Goal: Task Accomplishment & Management: Manage account settings

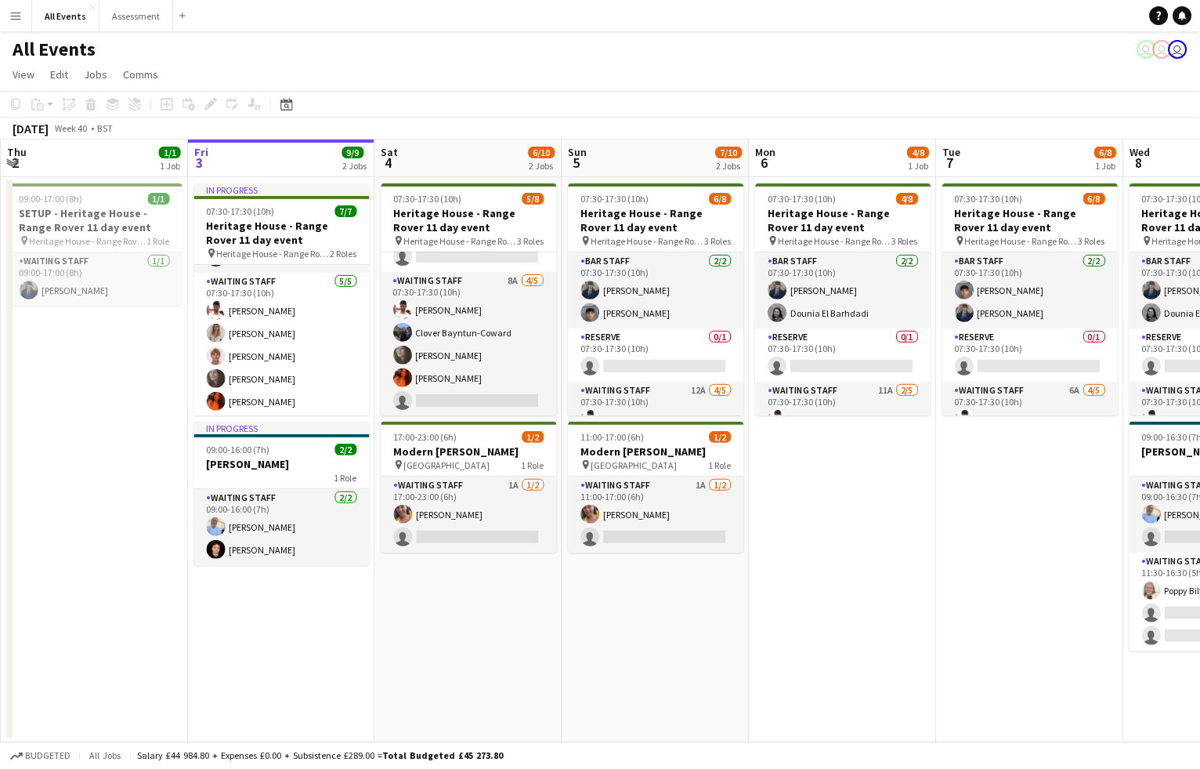
scroll to position [108, 0]
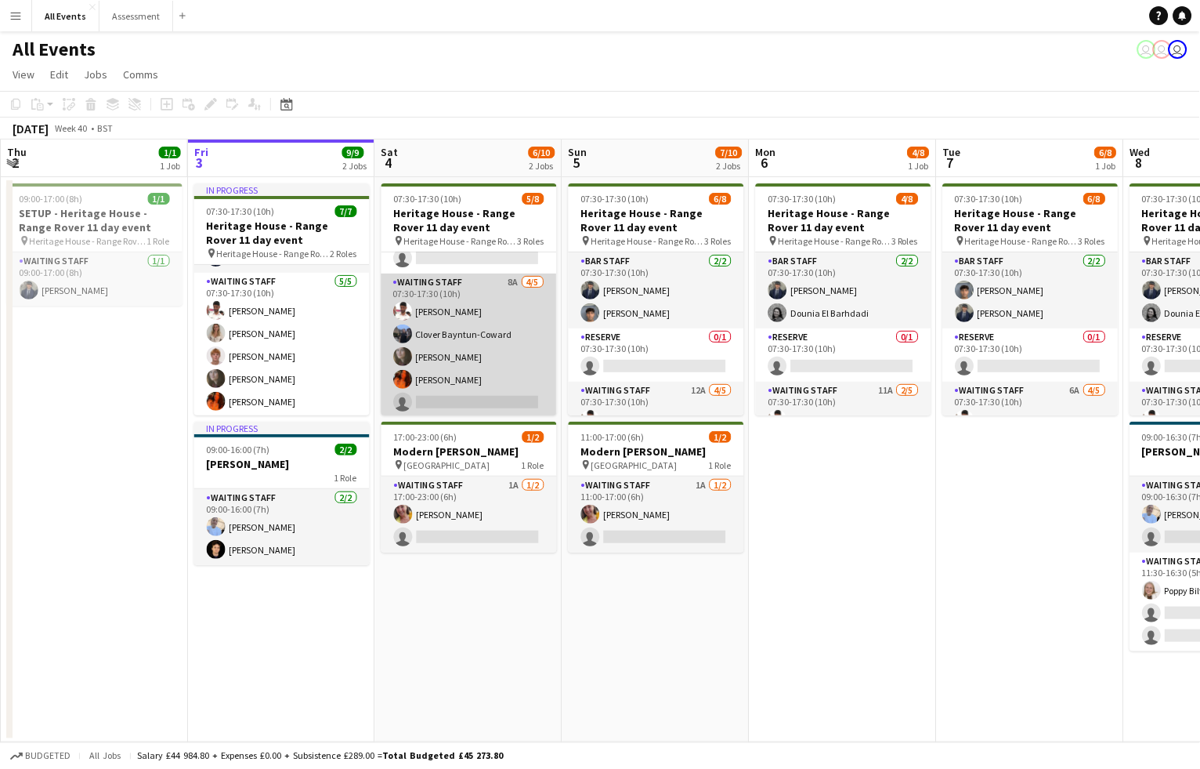
click at [458, 373] on app-card-role "Waiting Staff 8A [DATE] 07:30-17:30 (10h) [PERSON_NAME] Clover Bayntun-Coward […" at bounding box center [470, 345] width 176 height 144
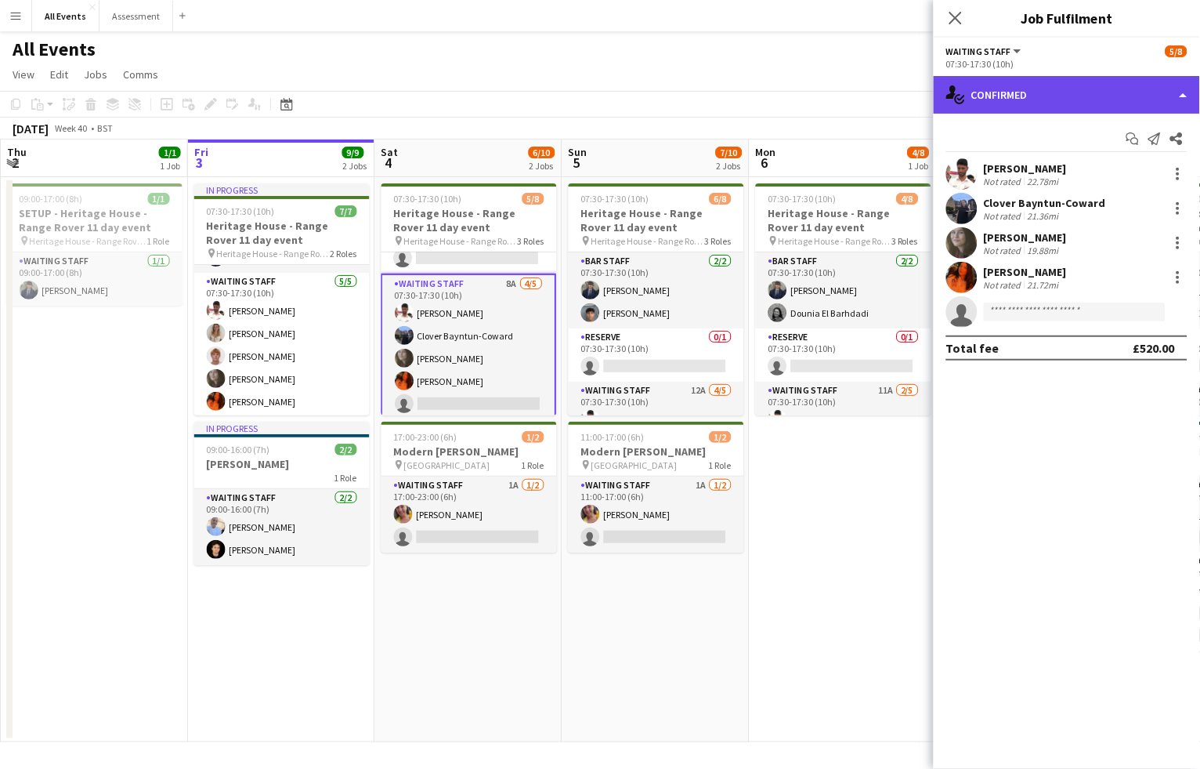
click at [1024, 91] on div "single-neutral-actions-check-2 Confirmed" at bounding box center [1067, 95] width 266 height 38
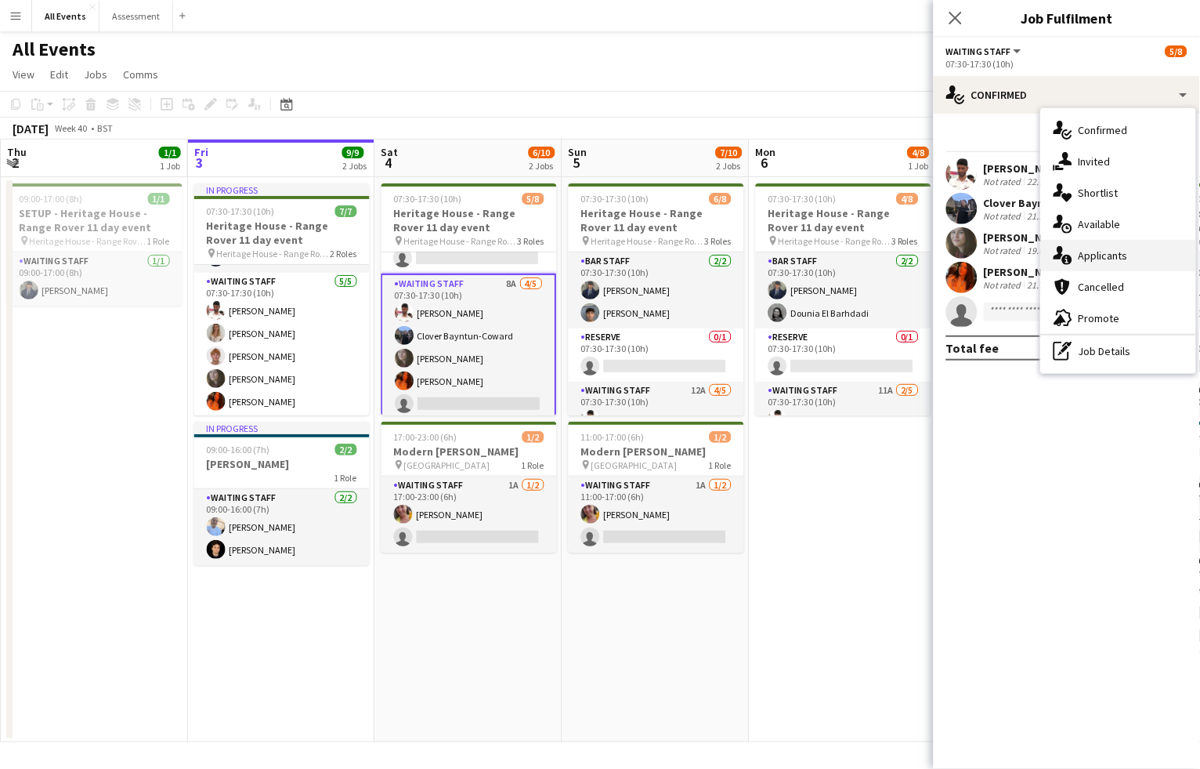
click at [1101, 250] on span "Applicants" at bounding box center [1103, 255] width 49 height 14
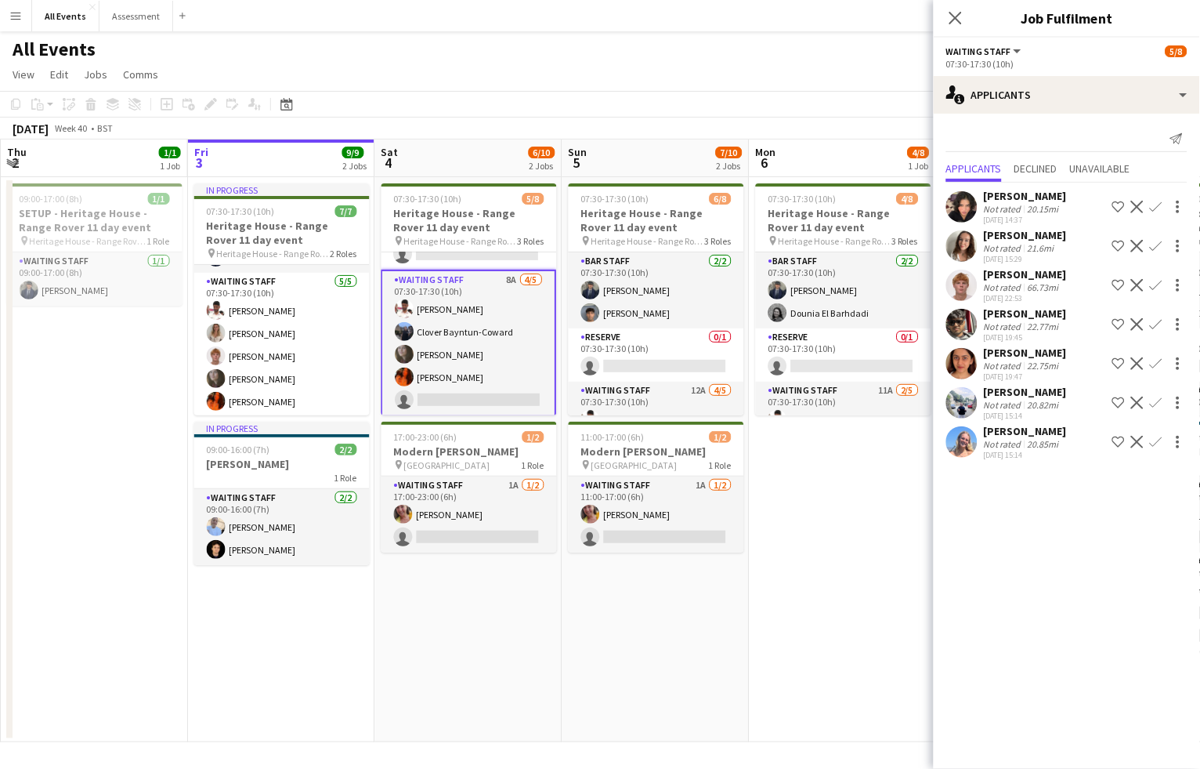
scroll to position [111, 0]
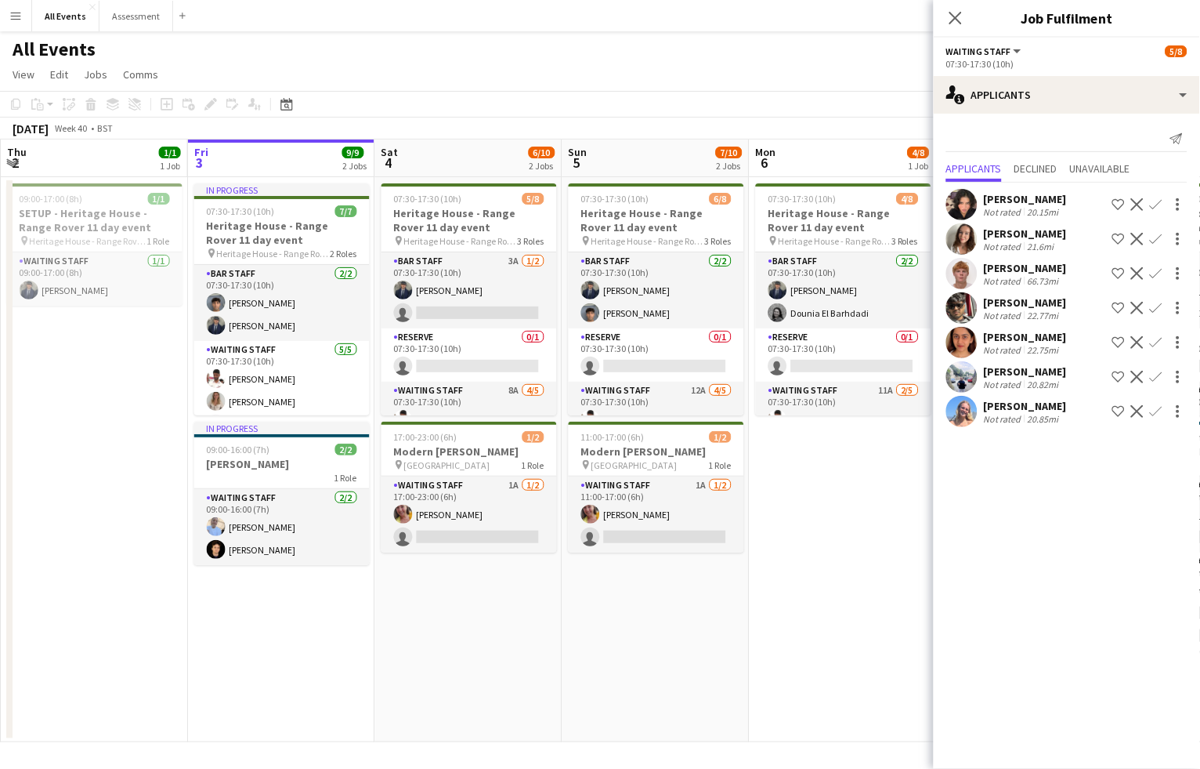
click at [1155, 269] on app-icon "Confirm" at bounding box center [1156, 273] width 13 height 13
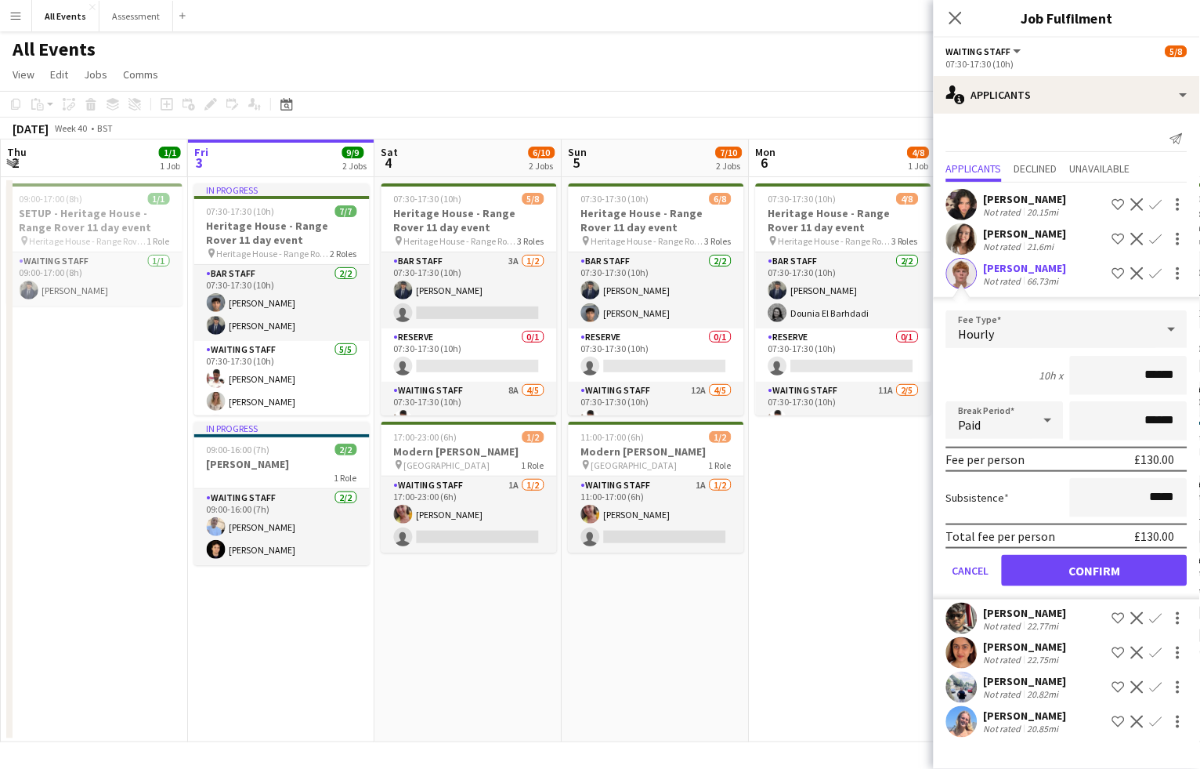
click at [1090, 571] on button "Confirm" at bounding box center [1095, 570] width 186 height 31
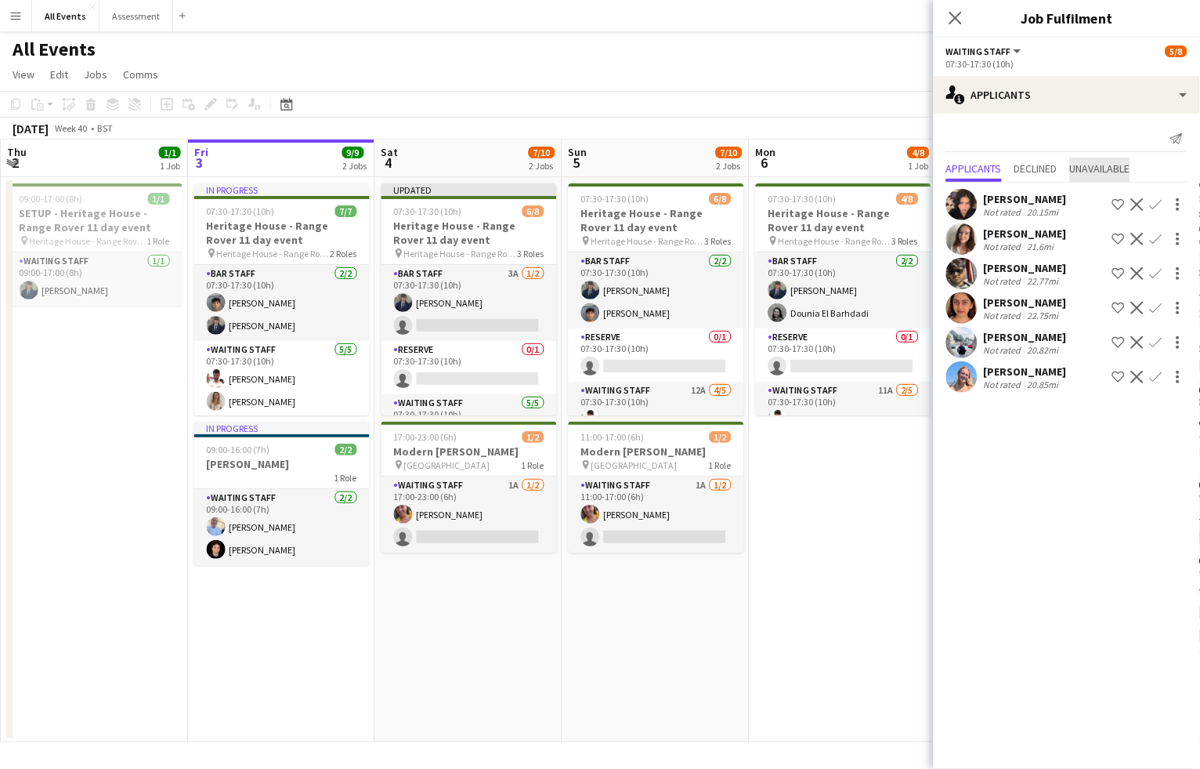
drag, startPoint x: 1121, startPoint y: 163, endPoint x: 1074, endPoint y: 172, distance: 47.8
click at [1121, 163] on span "Unavailable" at bounding box center [1100, 168] width 60 height 11
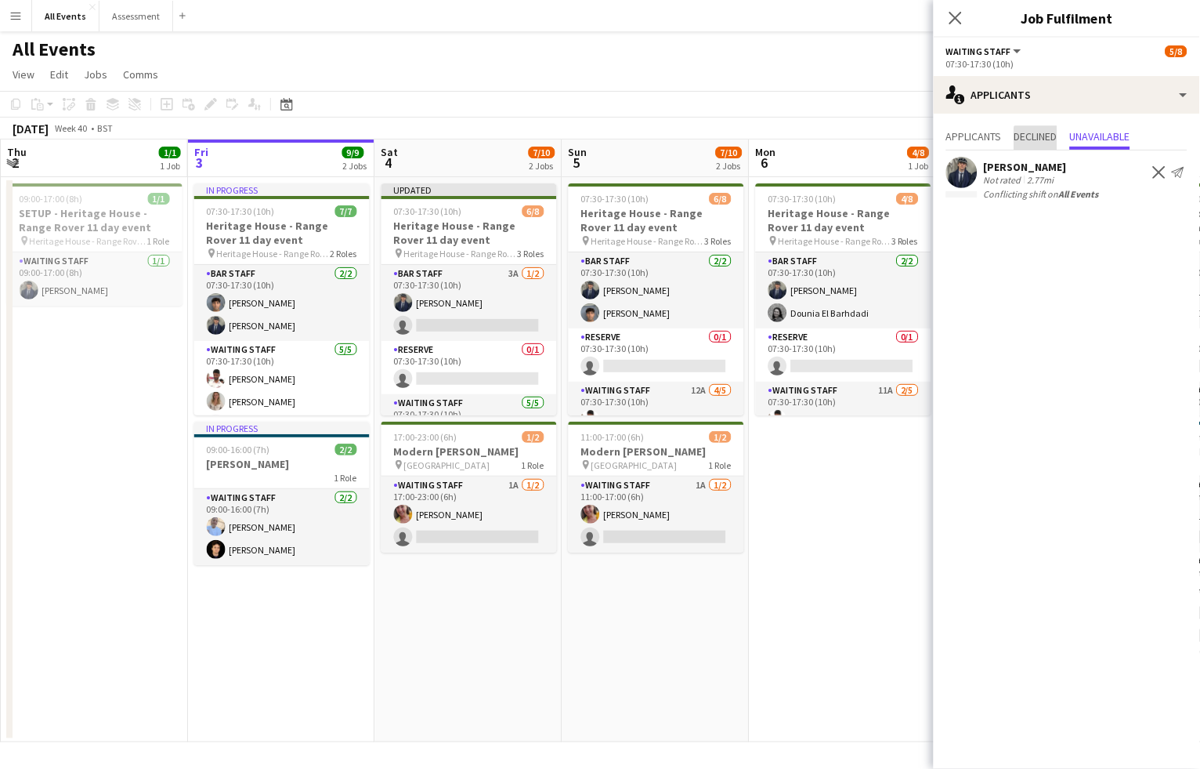
click at [1041, 139] on span "Declined" at bounding box center [1036, 136] width 43 height 11
click at [975, 139] on span "Applicants" at bounding box center [974, 136] width 56 height 11
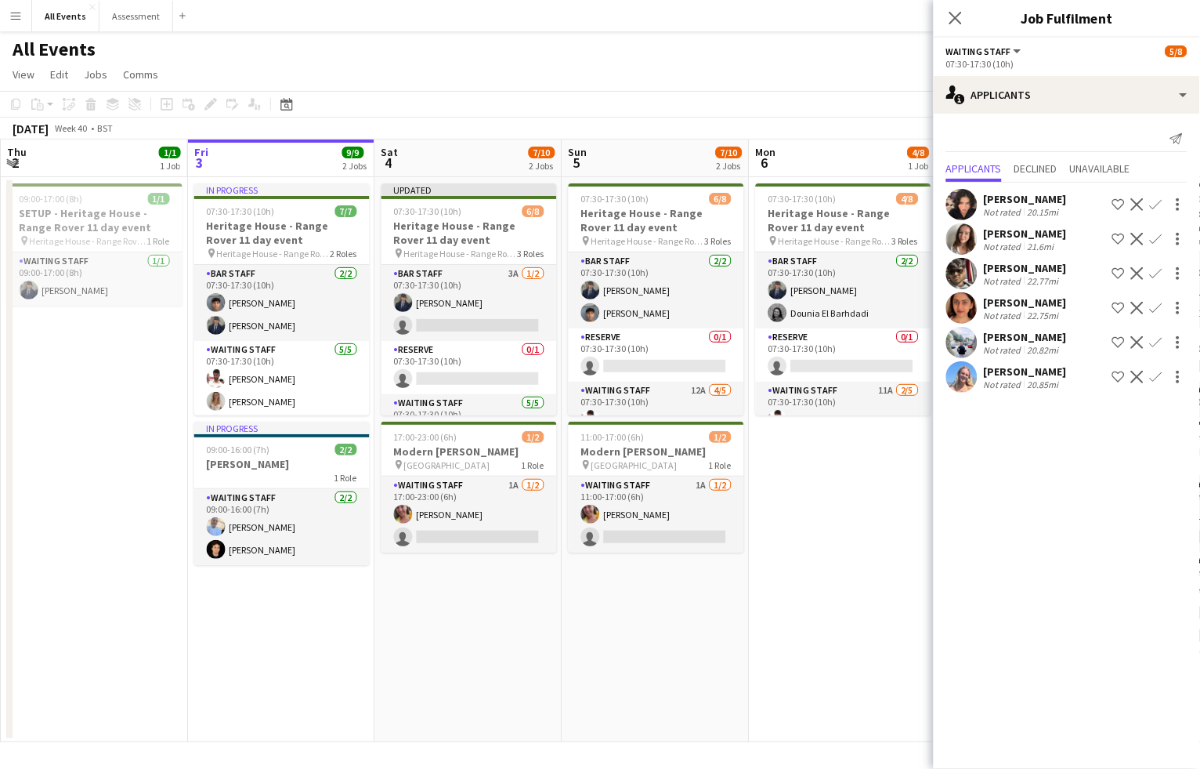
click at [818, 516] on app-date-cell "07:30-17:30 (10h) 4/8 Heritage House - Range Rover 11 day event pin Heritage Ho…" at bounding box center [843, 459] width 187 height 565
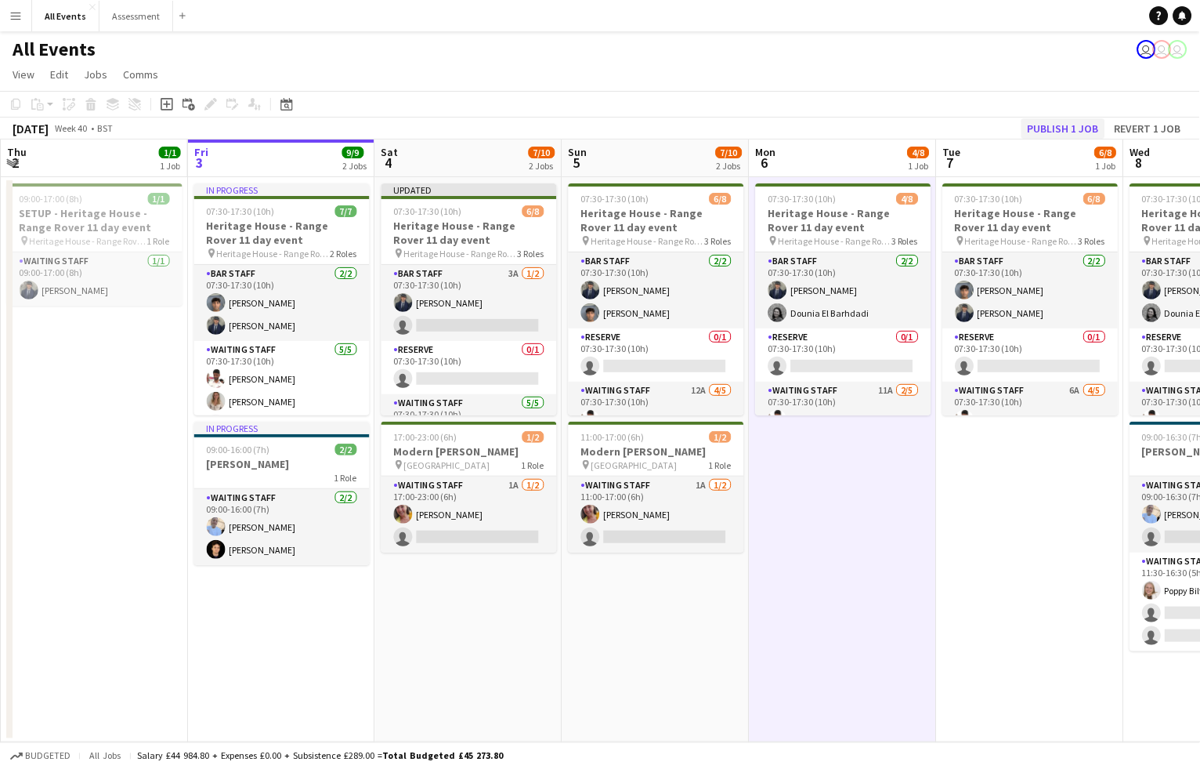
click at [1077, 123] on button "Publish 1 job" at bounding box center [1064, 128] width 84 height 20
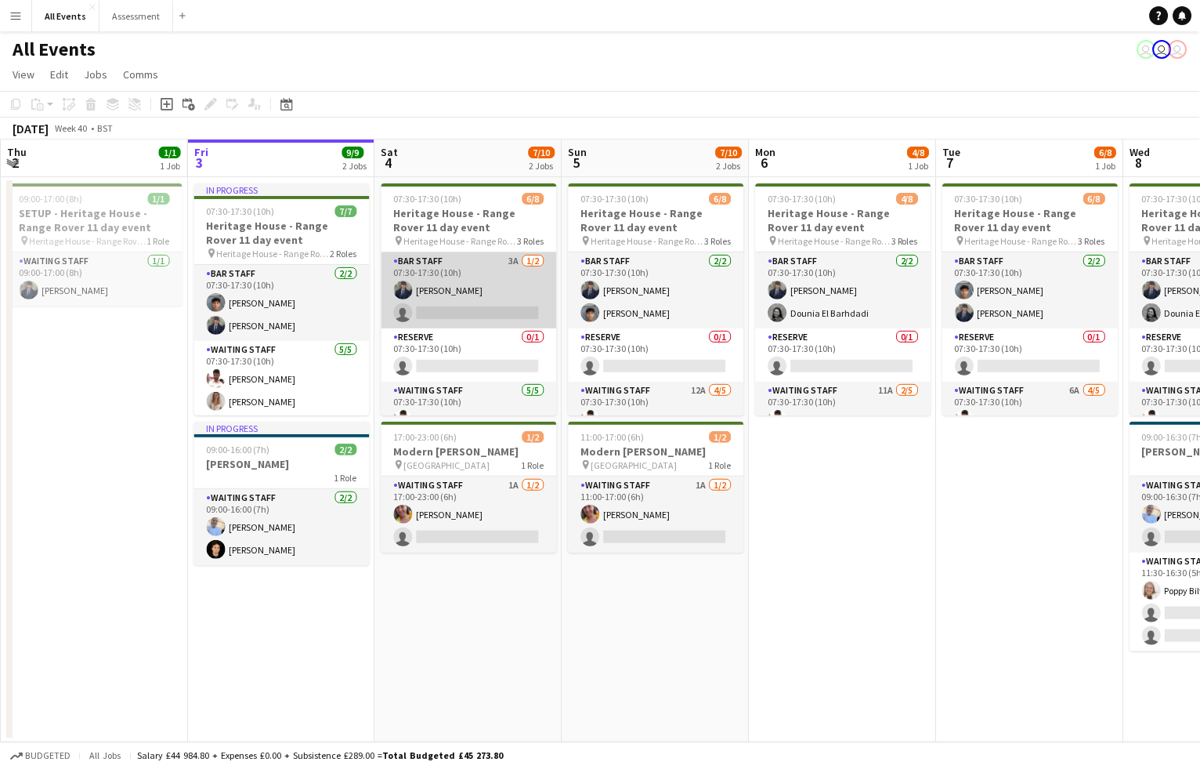
scroll to position [0, 0]
click at [480, 320] on app-card-role "Bar Staff 3A [DATE] 07:30-17:30 (10h) [PERSON_NAME] single-neutral-actions" at bounding box center [470, 290] width 176 height 76
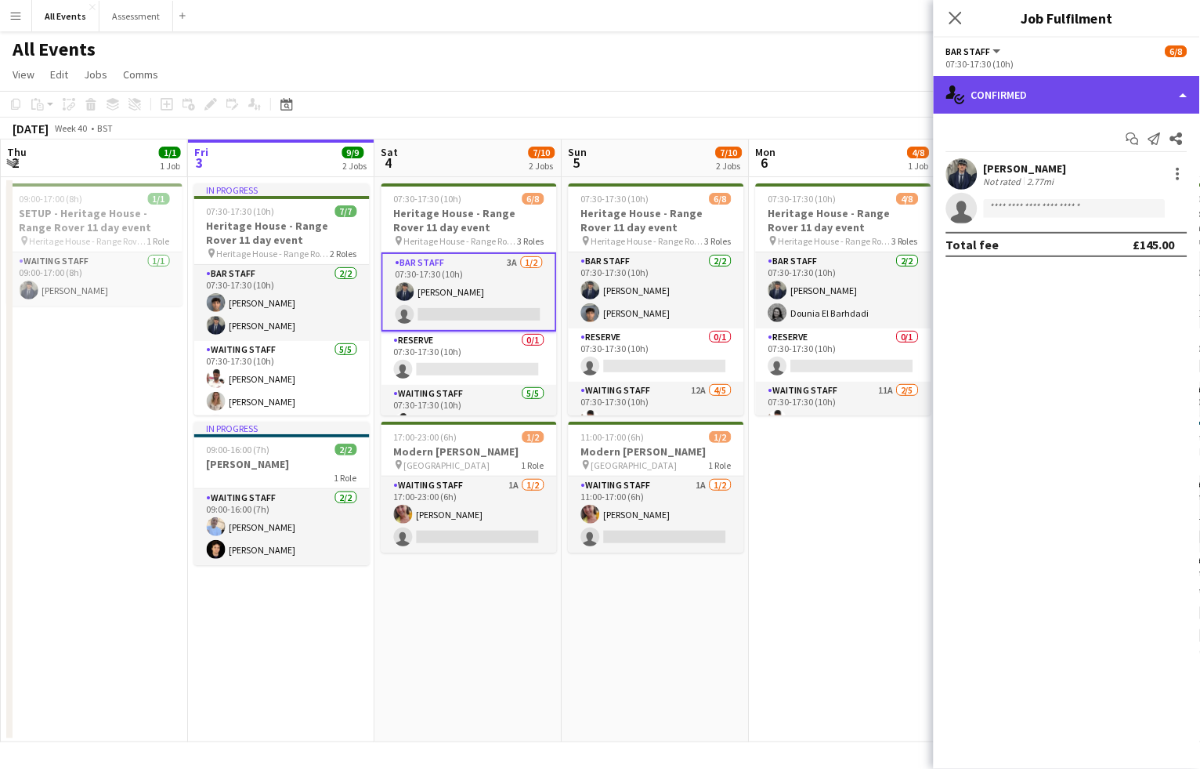
click at [1030, 98] on div "single-neutral-actions-check-2 Confirmed" at bounding box center [1067, 95] width 266 height 38
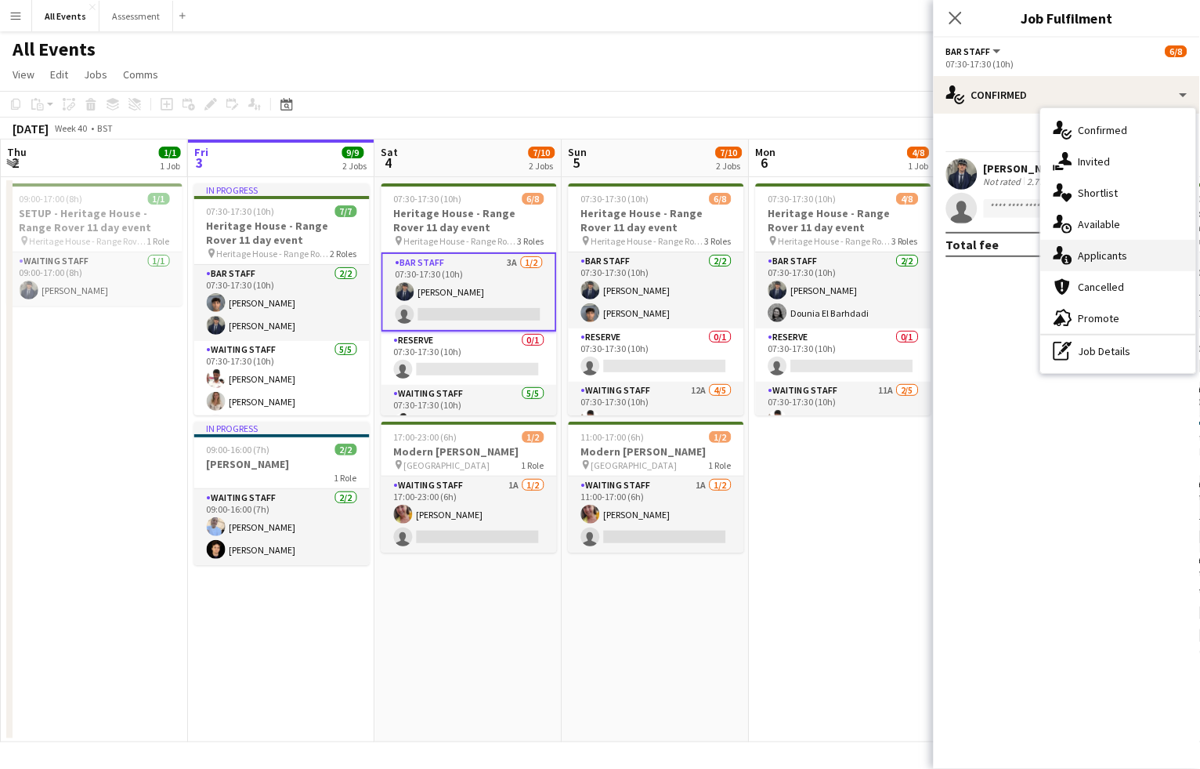
click at [1100, 263] on div "single-neutral-actions-information Applicants" at bounding box center [1118, 255] width 155 height 31
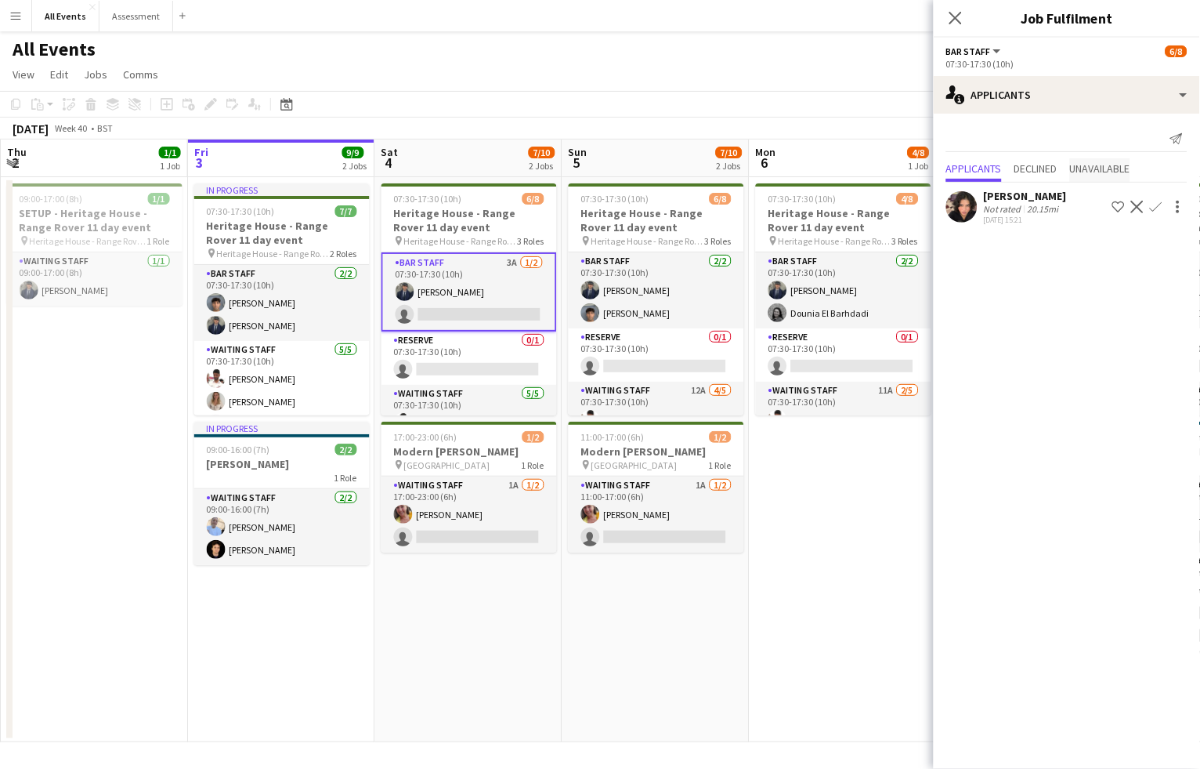
click at [1096, 163] on span "Unavailable" at bounding box center [1100, 168] width 60 height 11
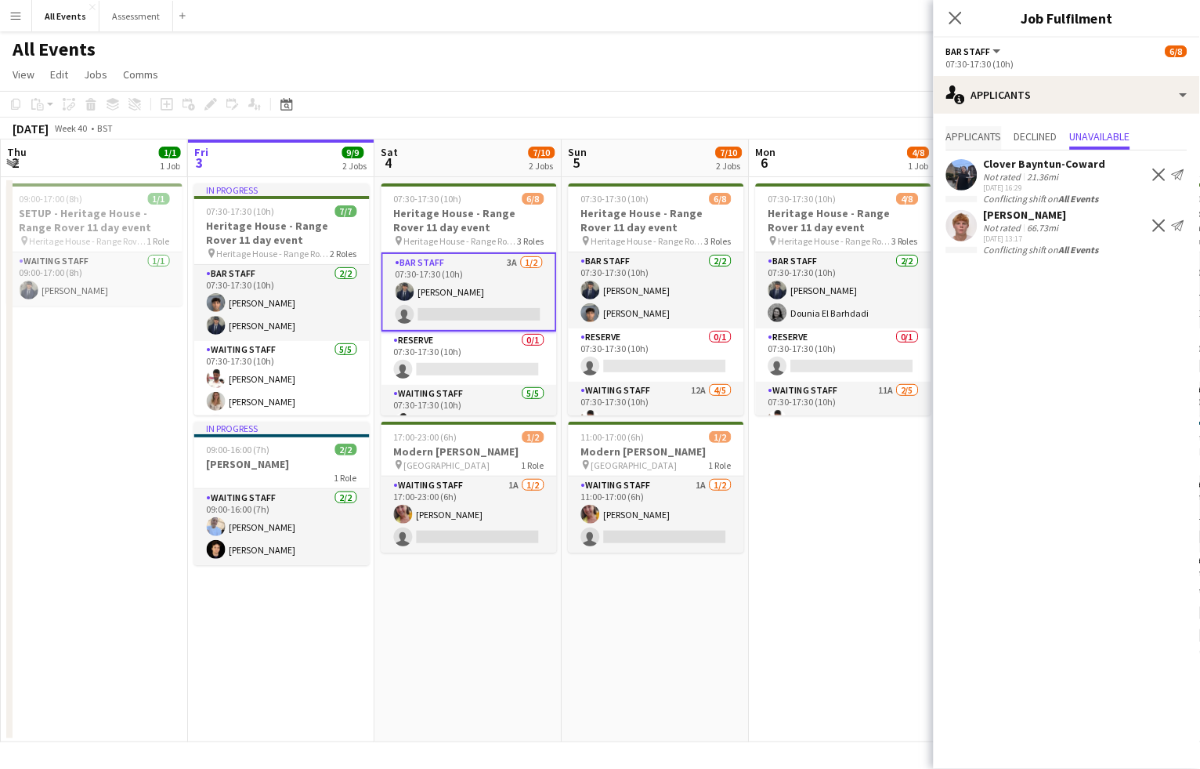
click at [979, 143] on span "Applicants" at bounding box center [974, 138] width 56 height 24
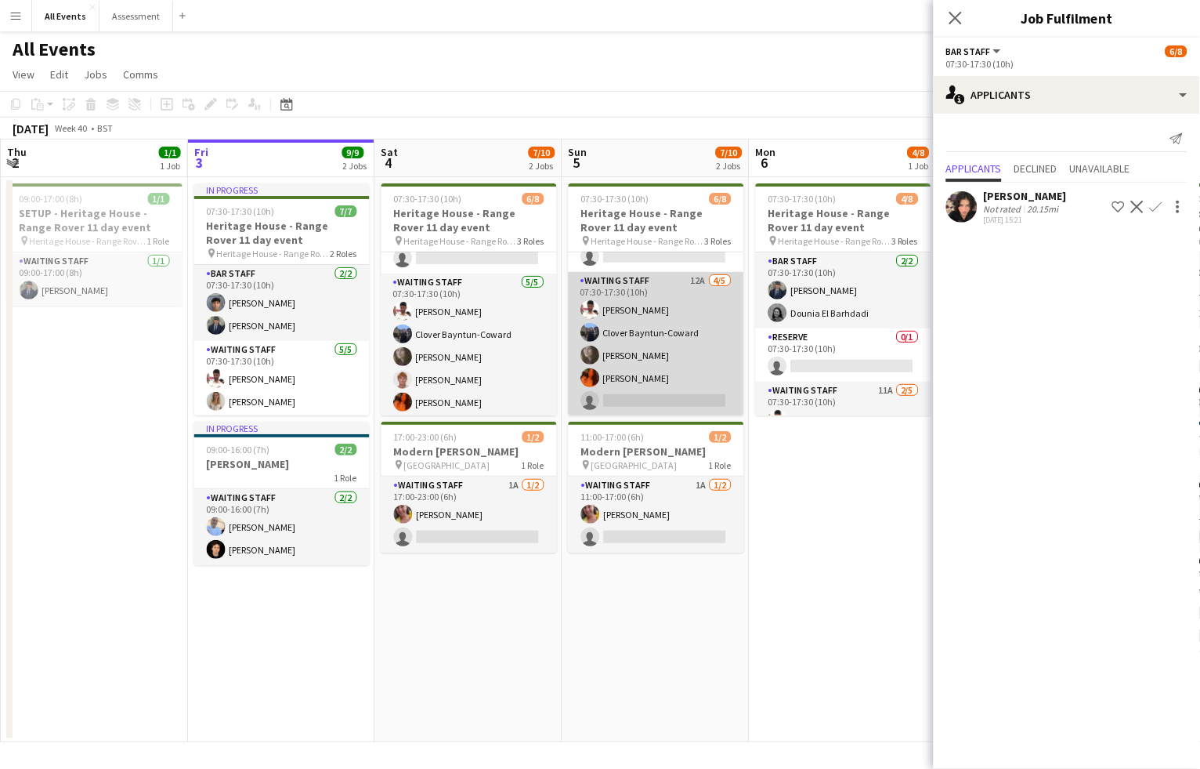
scroll to position [108, 0]
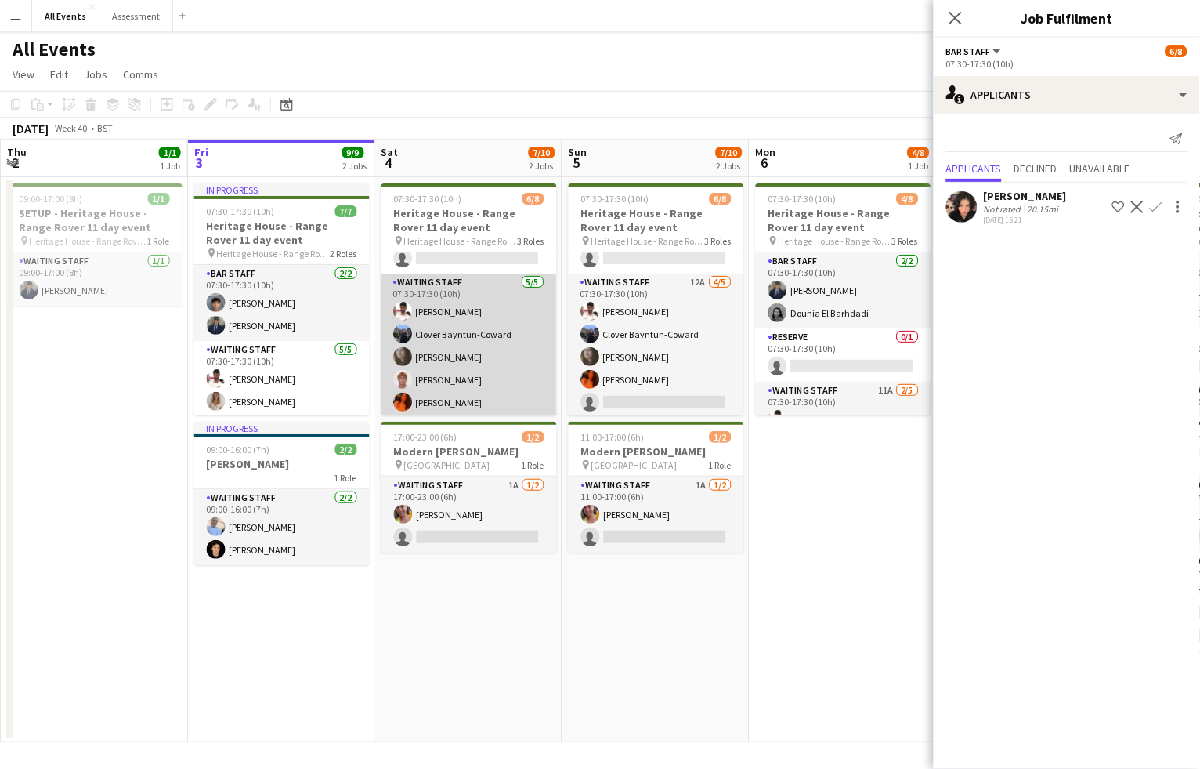
click at [546, 331] on app-card-role "Waiting Staff [DATE] 07:30-17:30 (10h) [PERSON_NAME] Clover Bayntun-Coward [PER…" at bounding box center [470, 345] width 176 height 144
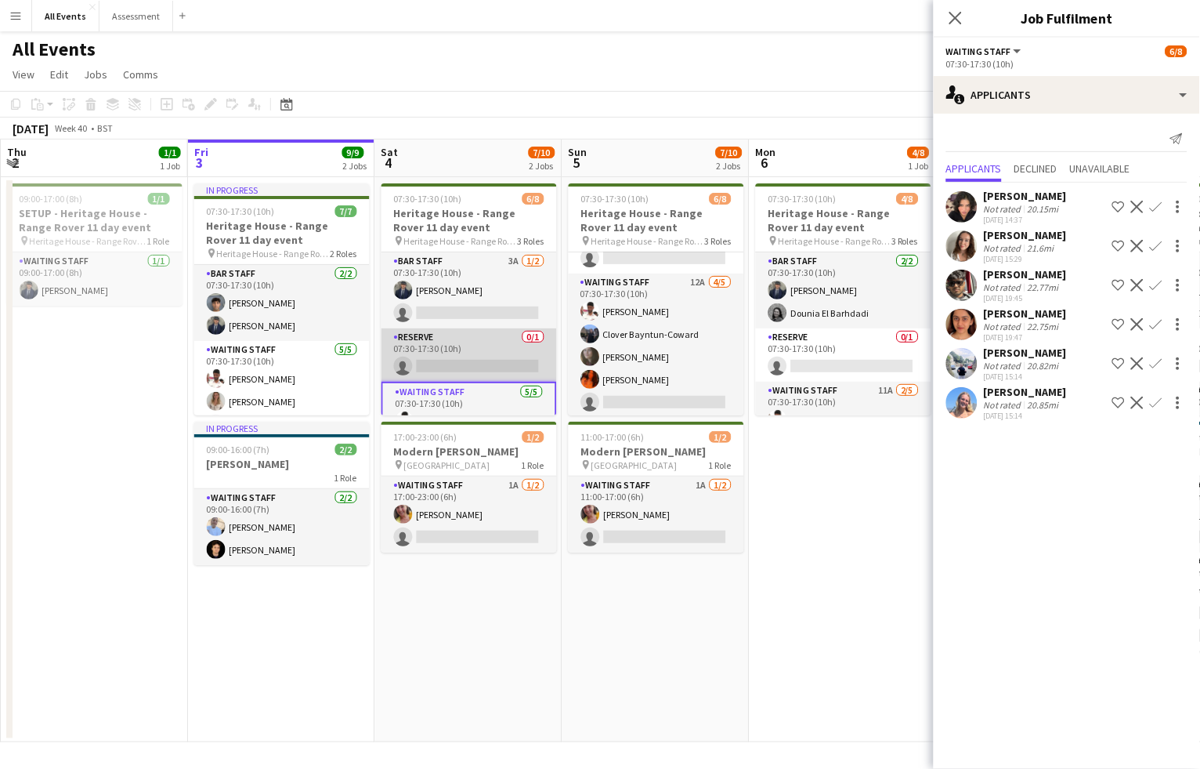
scroll to position [0, 0]
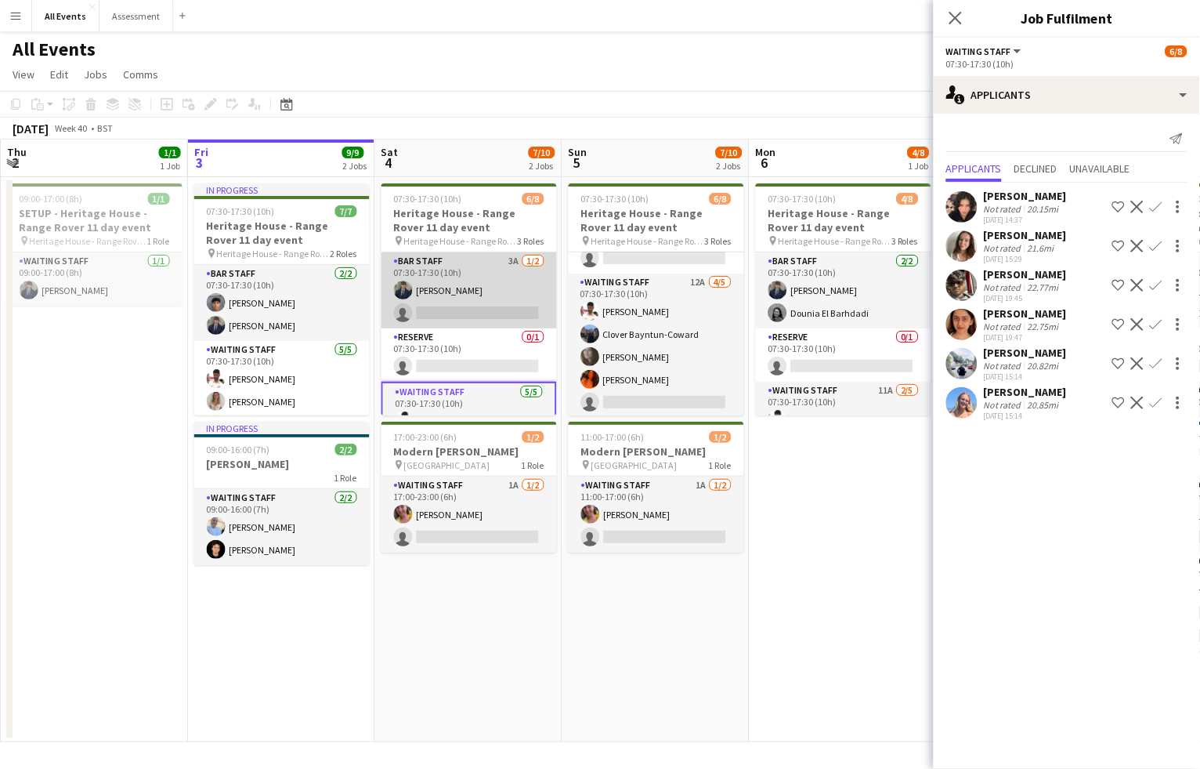
click at [495, 299] on app-card-role "Bar Staff 3A [DATE] 07:30-17:30 (10h) [PERSON_NAME] single-neutral-actions" at bounding box center [470, 290] width 176 height 76
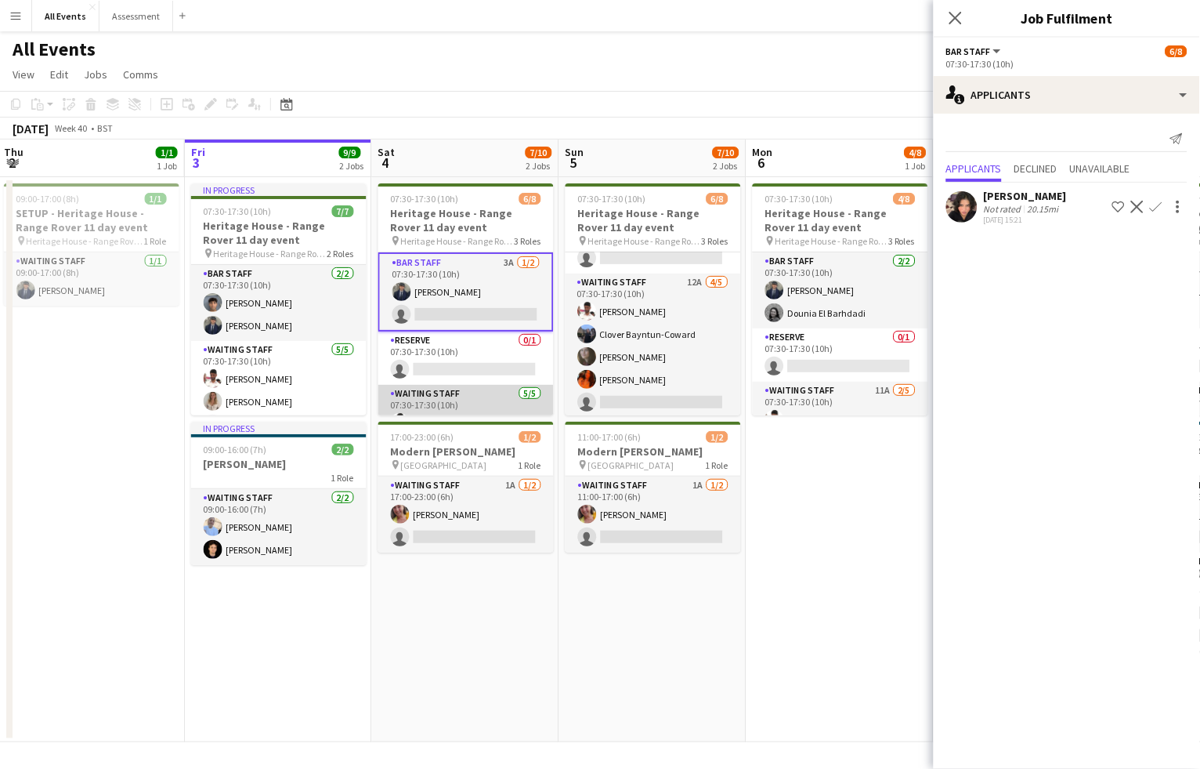
click at [498, 400] on app-card-role "Waiting Staff [DATE] 07:30-17:30 (10h) [PERSON_NAME] Clover Bayntun-Coward [PER…" at bounding box center [466, 457] width 176 height 144
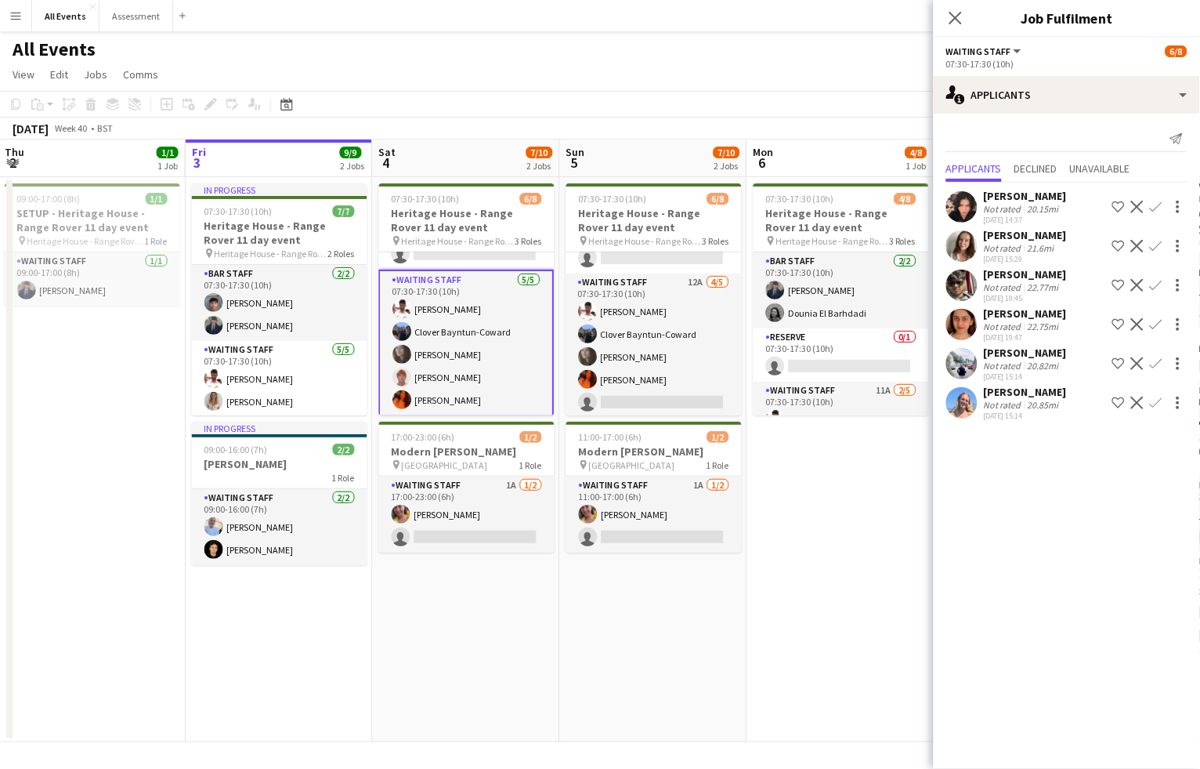
scroll to position [111, 0]
click at [678, 495] on app-card-role "Waiting Staff 1A [DATE] 11:00-17:00 (6h) [PERSON_NAME] single-neutral-actions" at bounding box center [654, 514] width 176 height 76
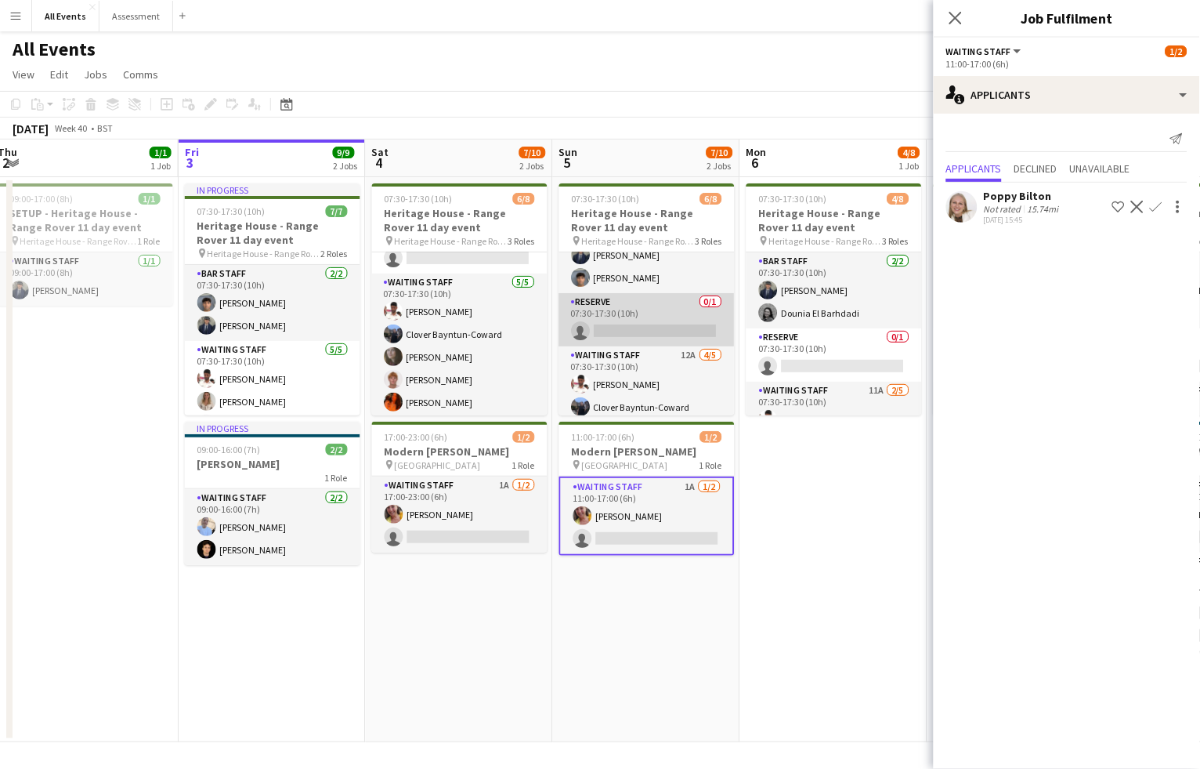
scroll to position [54, 0]
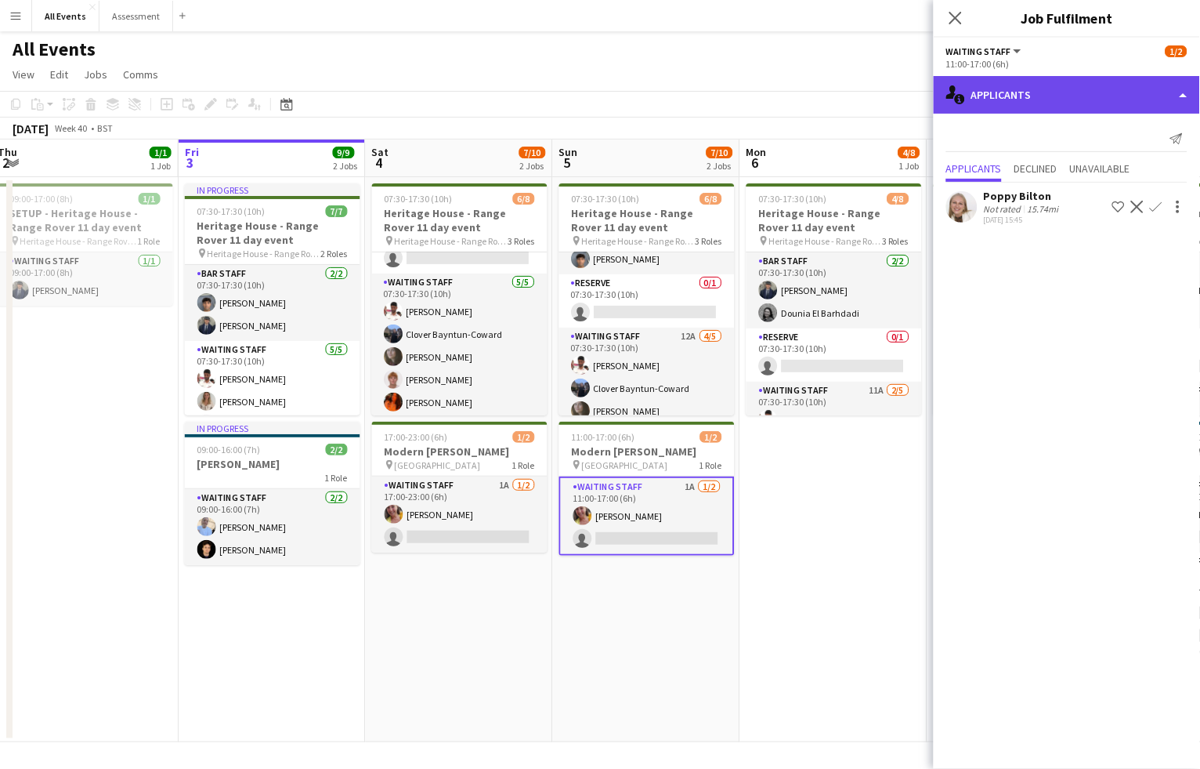
click at [1025, 86] on div "single-neutral-actions-information Applicants" at bounding box center [1067, 95] width 266 height 38
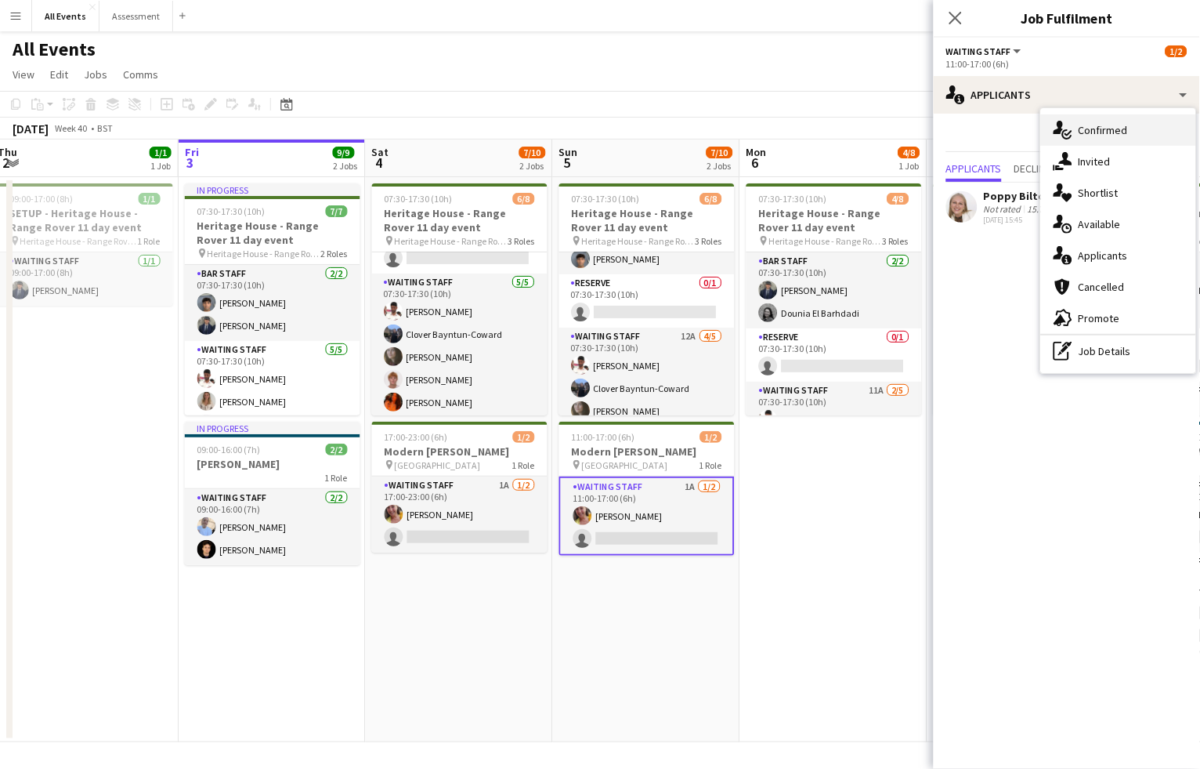
click at [1077, 122] on div "single-neutral-actions-check-2 Confirmed" at bounding box center [1118, 129] width 155 height 31
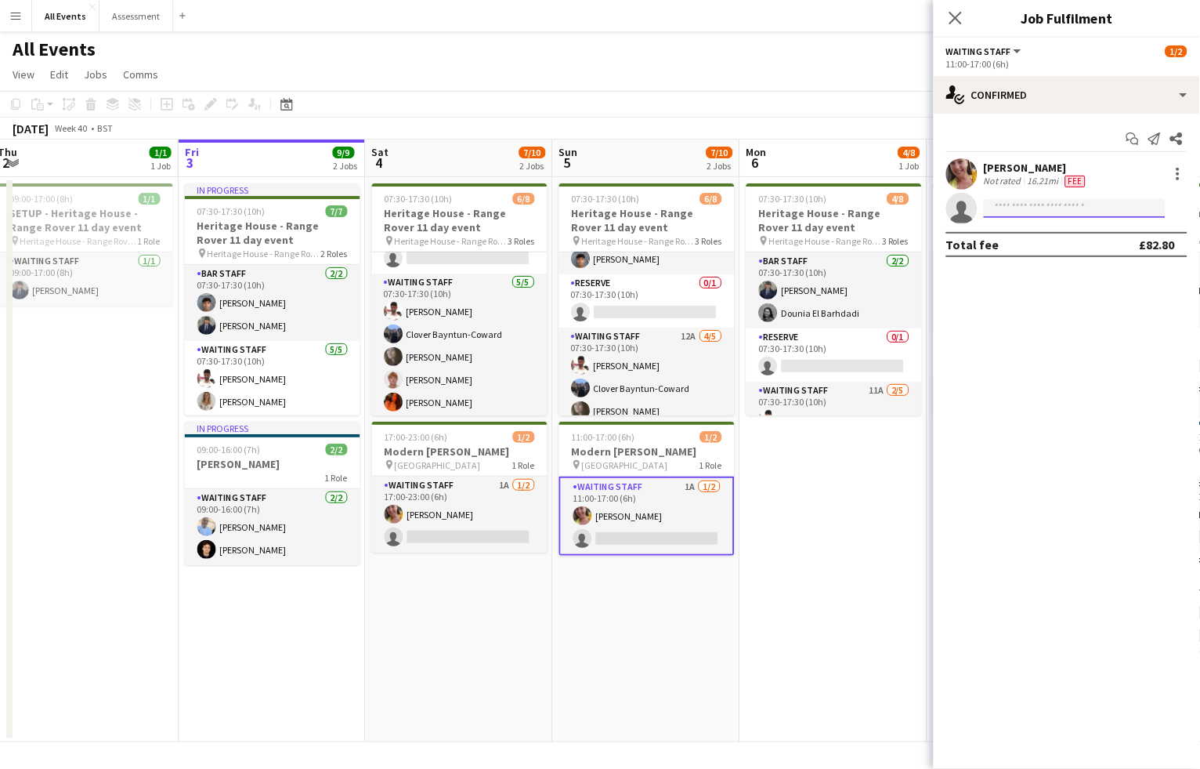
click at [1033, 212] on input at bounding box center [1075, 208] width 182 height 19
type input "****"
click at [1033, 234] on span "[PERSON_NAME]" at bounding box center [1042, 229] width 90 height 13
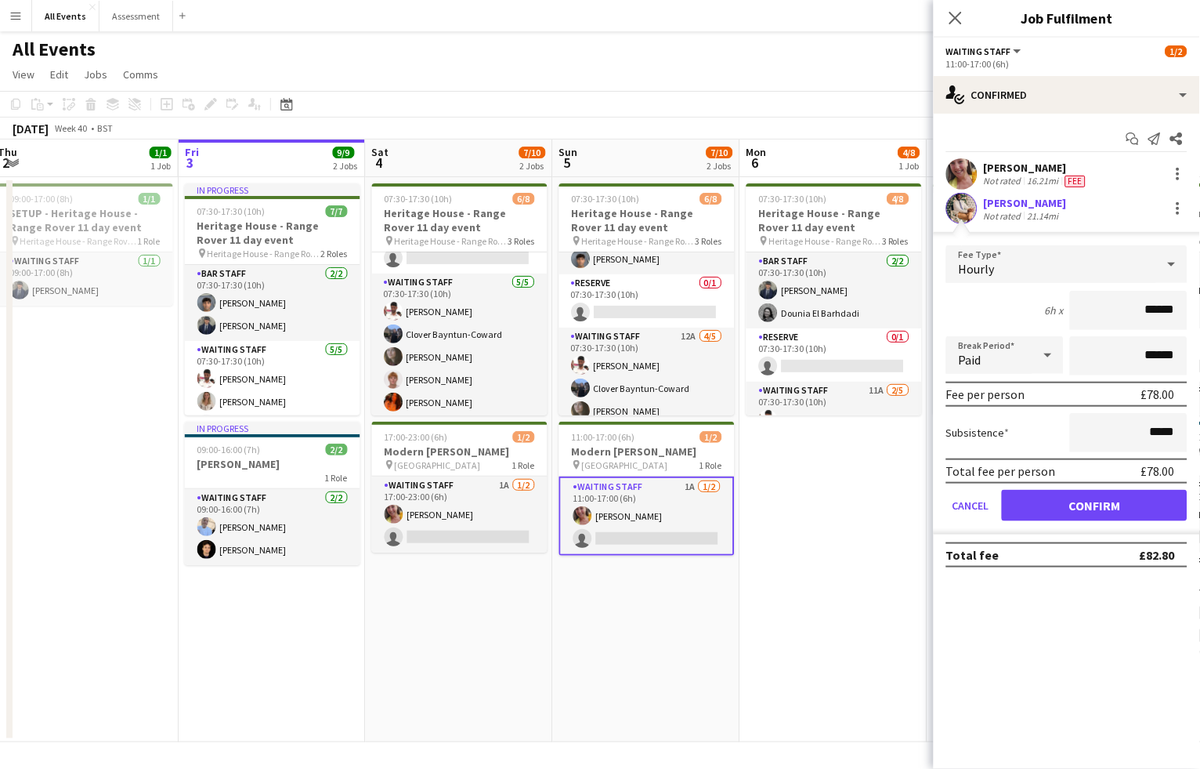
click at [1085, 508] on button "Confirm" at bounding box center [1095, 505] width 186 height 31
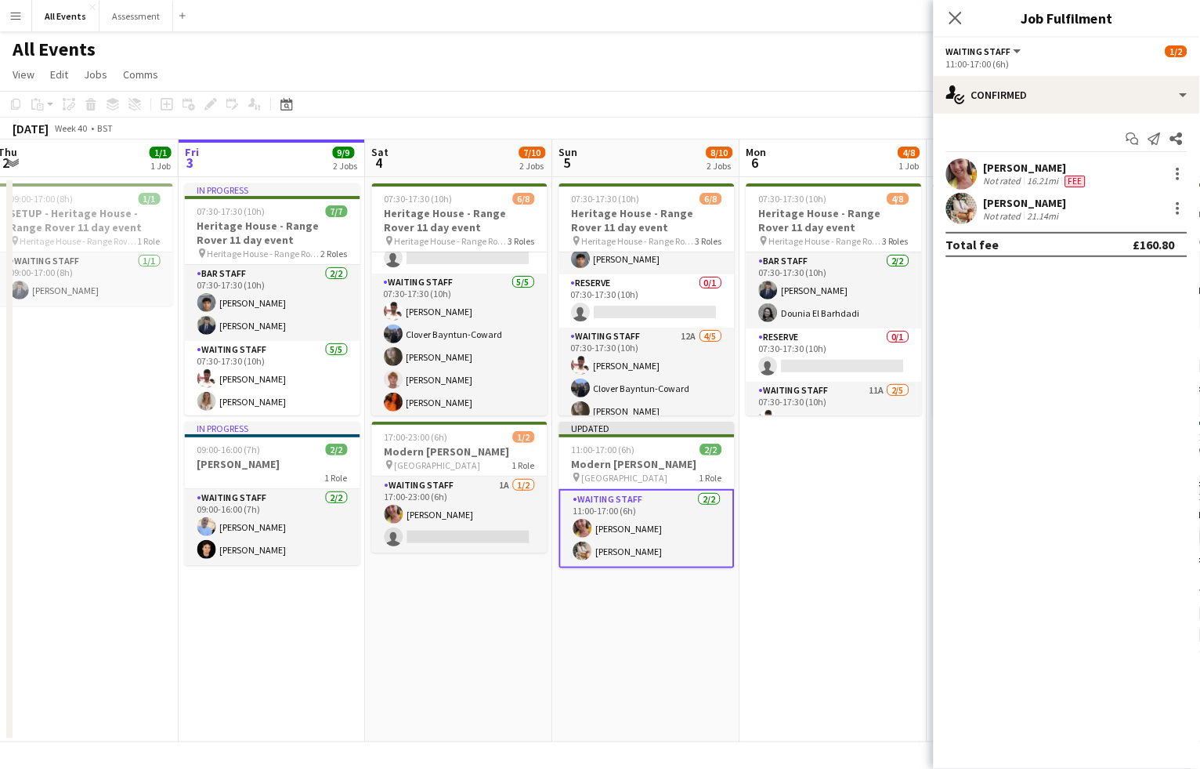
click at [873, 516] on app-date-cell "07:30-17:30 (10h) 4/8 Heritage House - Range Rover 11 day event pin Heritage Ho…" at bounding box center [833, 459] width 187 height 565
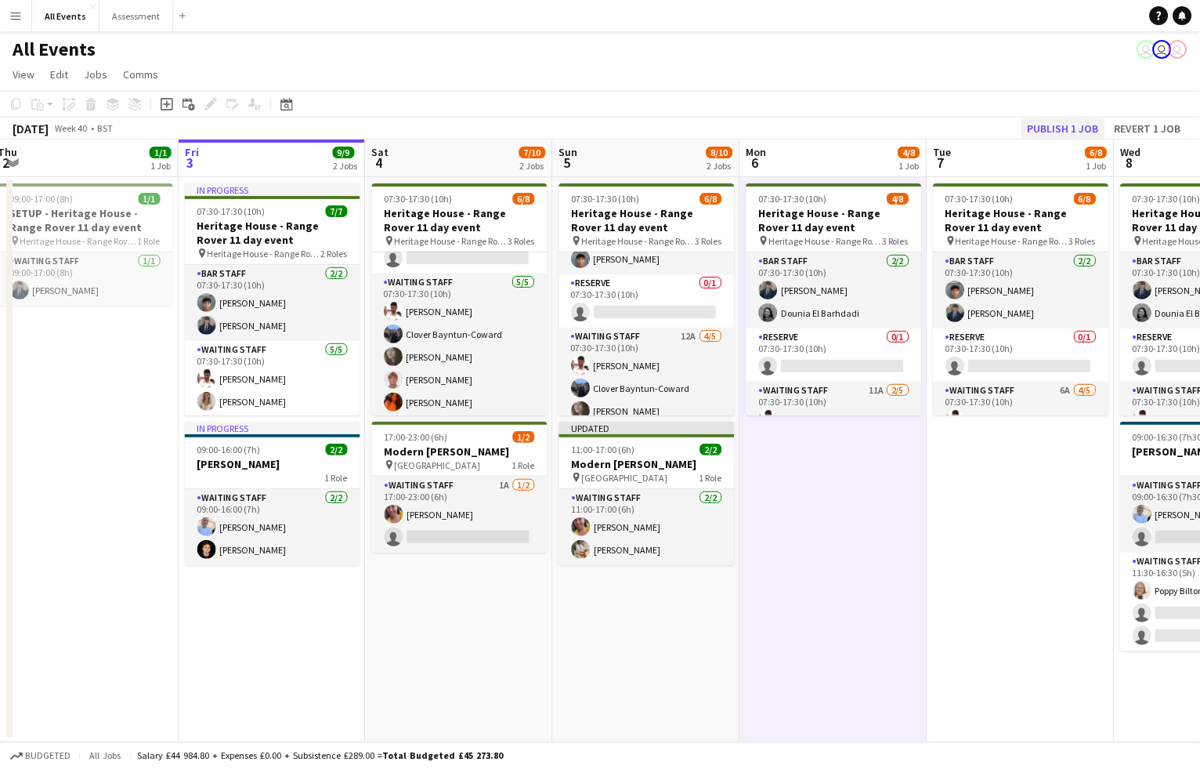
click at [1091, 128] on button "Publish 1 job" at bounding box center [1064, 128] width 84 height 20
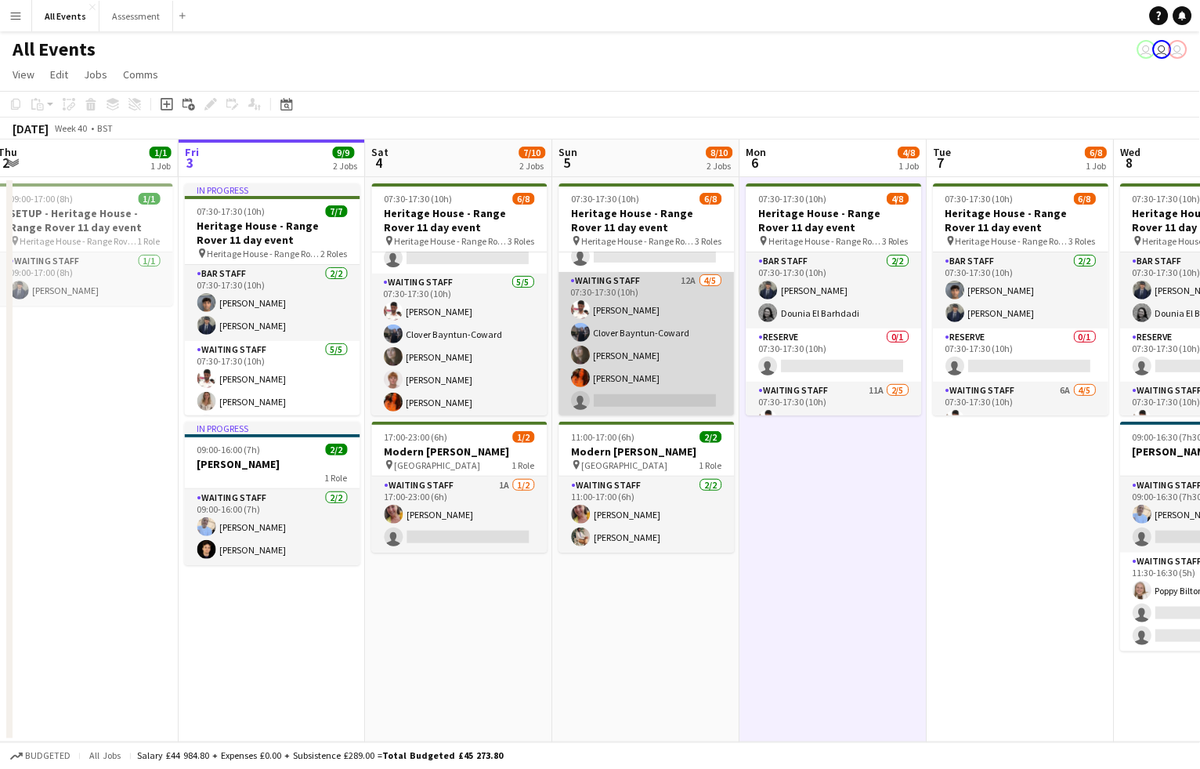
scroll to position [108, 0]
click at [626, 389] on app-card-role "Waiting Staff 12A [DATE] 07:30-17:30 (10h) [PERSON_NAME] Clover Bayntun-Coward …" at bounding box center [647, 345] width 176 height 144
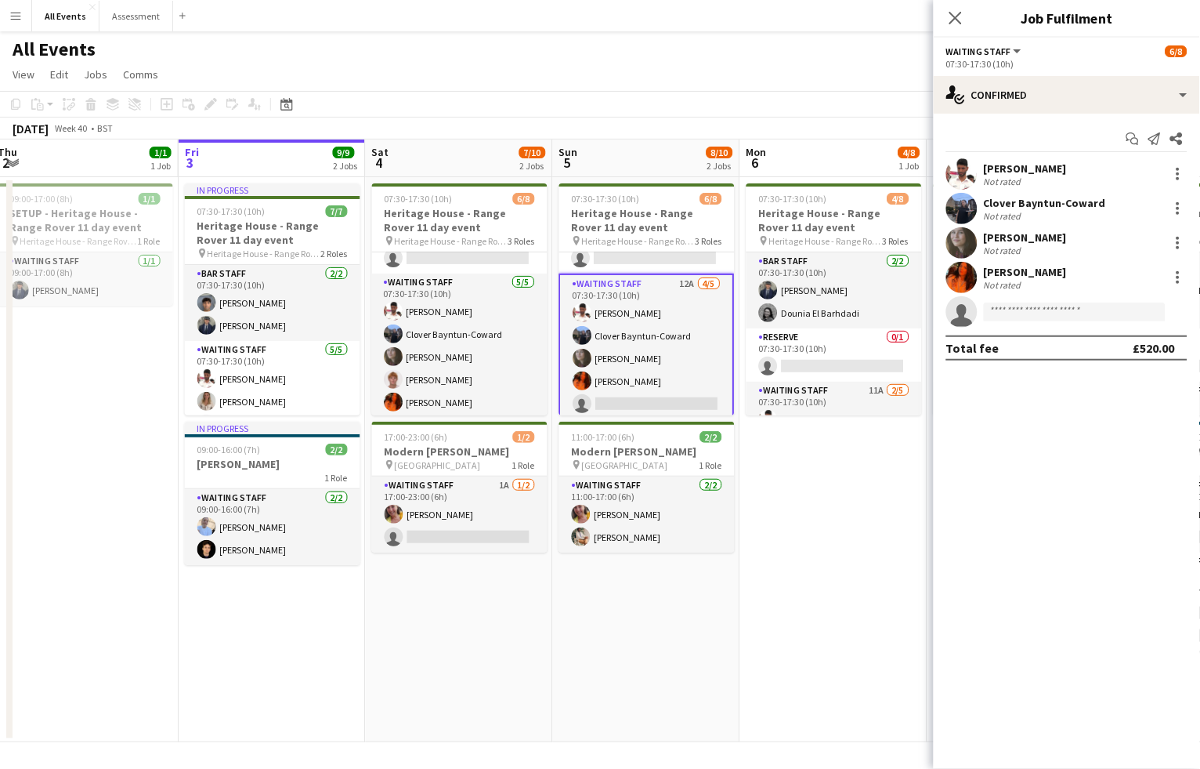
scroll to position [0, 387]
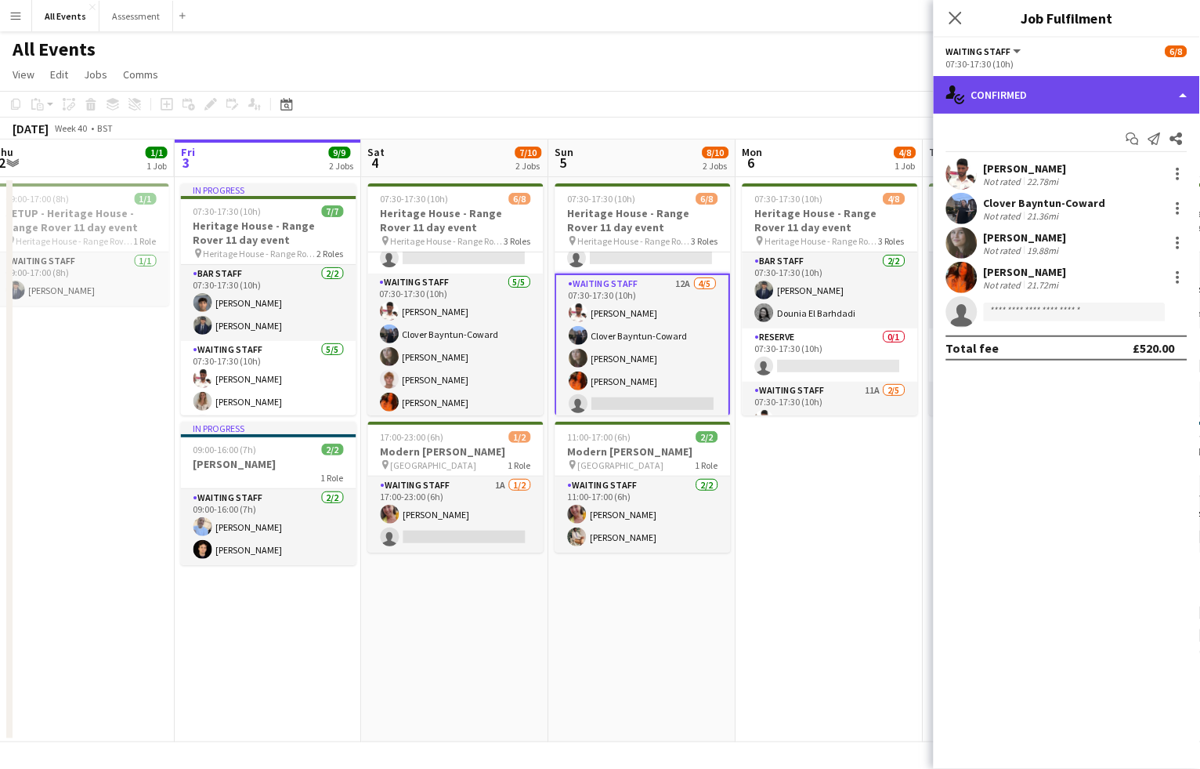
click at [1014, 96] on div "single-neutral-actions-check-2 Confirmed" at bounding box center [1067, 95] width 266 height 38
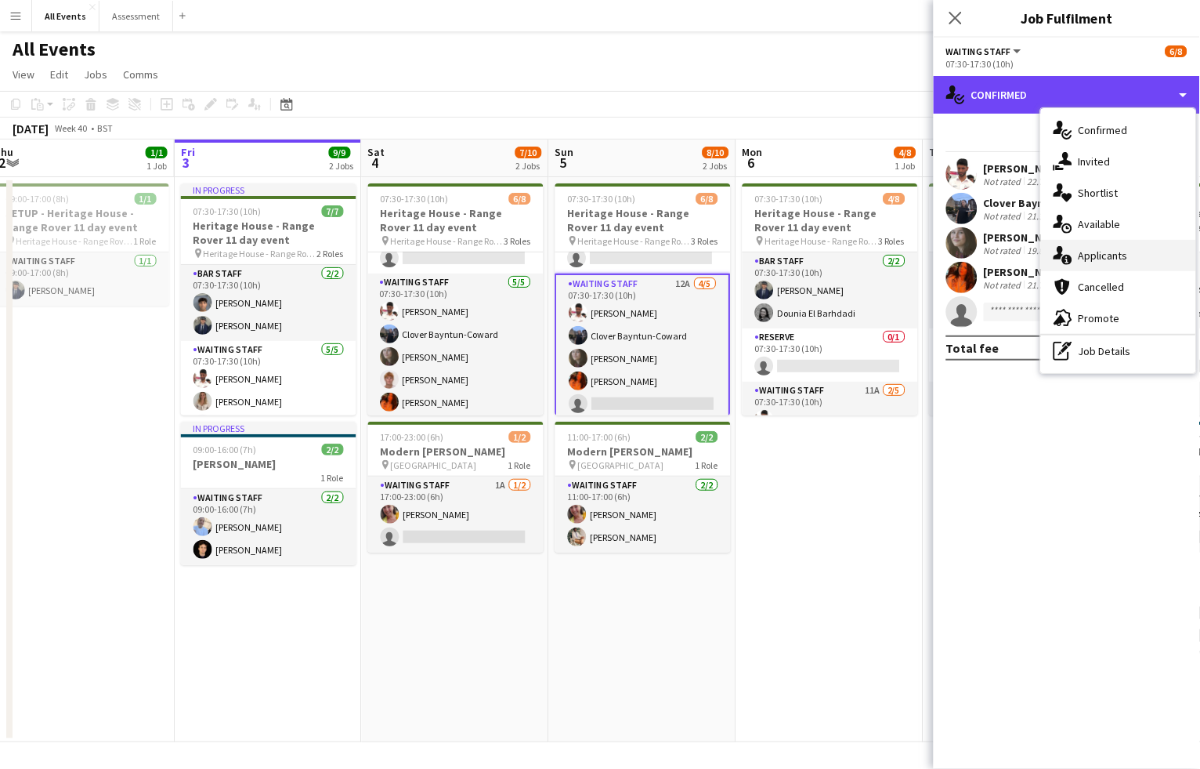
scroll to position [0, 0]
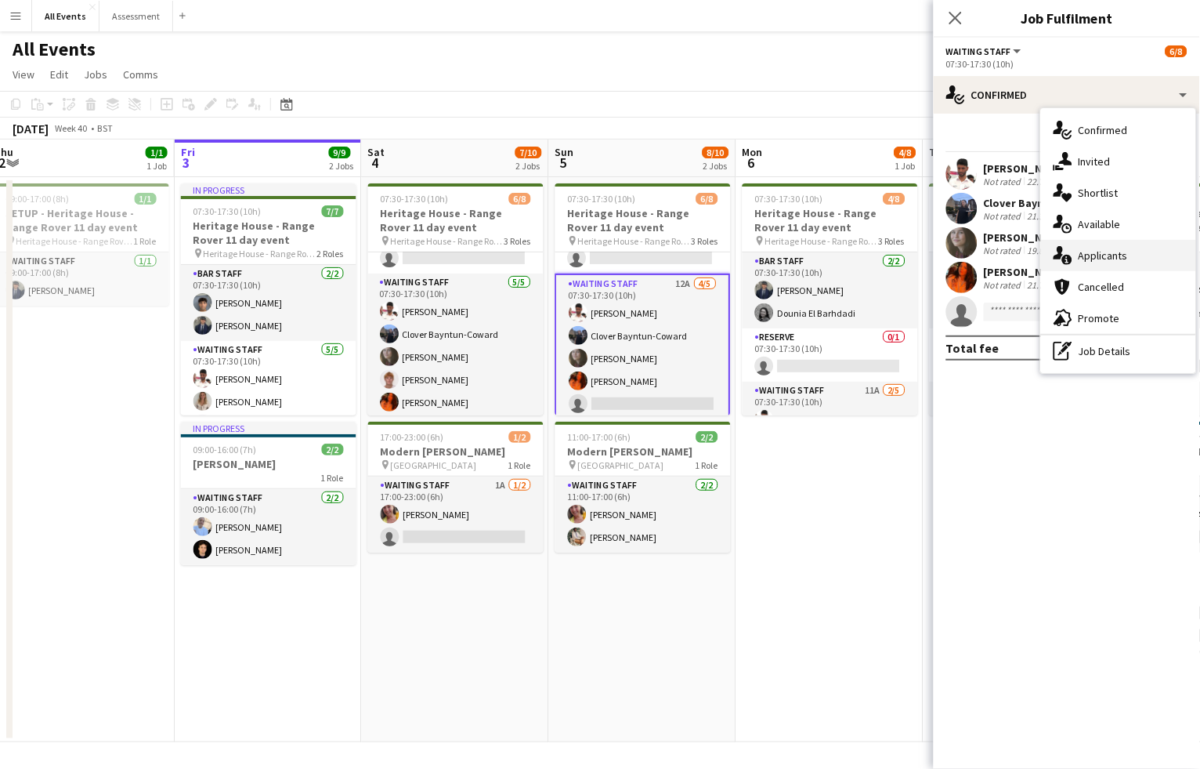
click at [1094, 250] on span "Applicants" at bounding box center [1103, 255] width 49 height 14
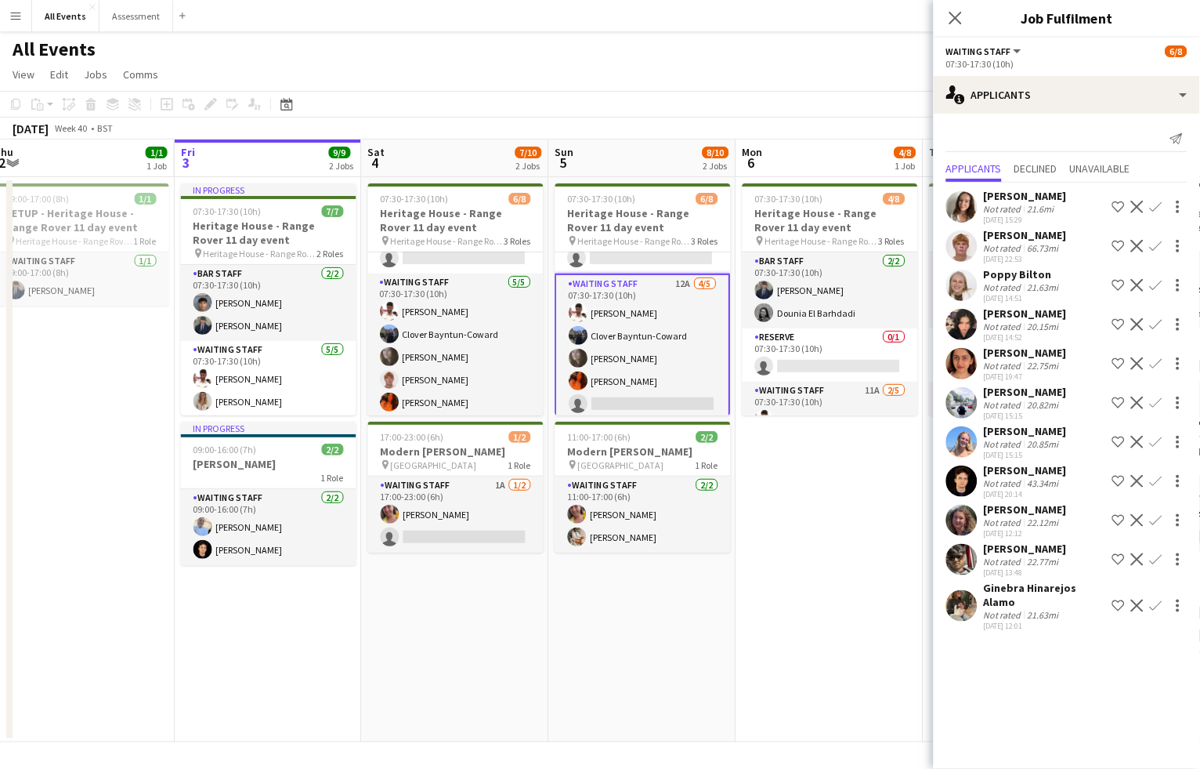
click at [1157, 242] on app-icon "Confirm" at bounding box center [1156, 246] width 13 height 13
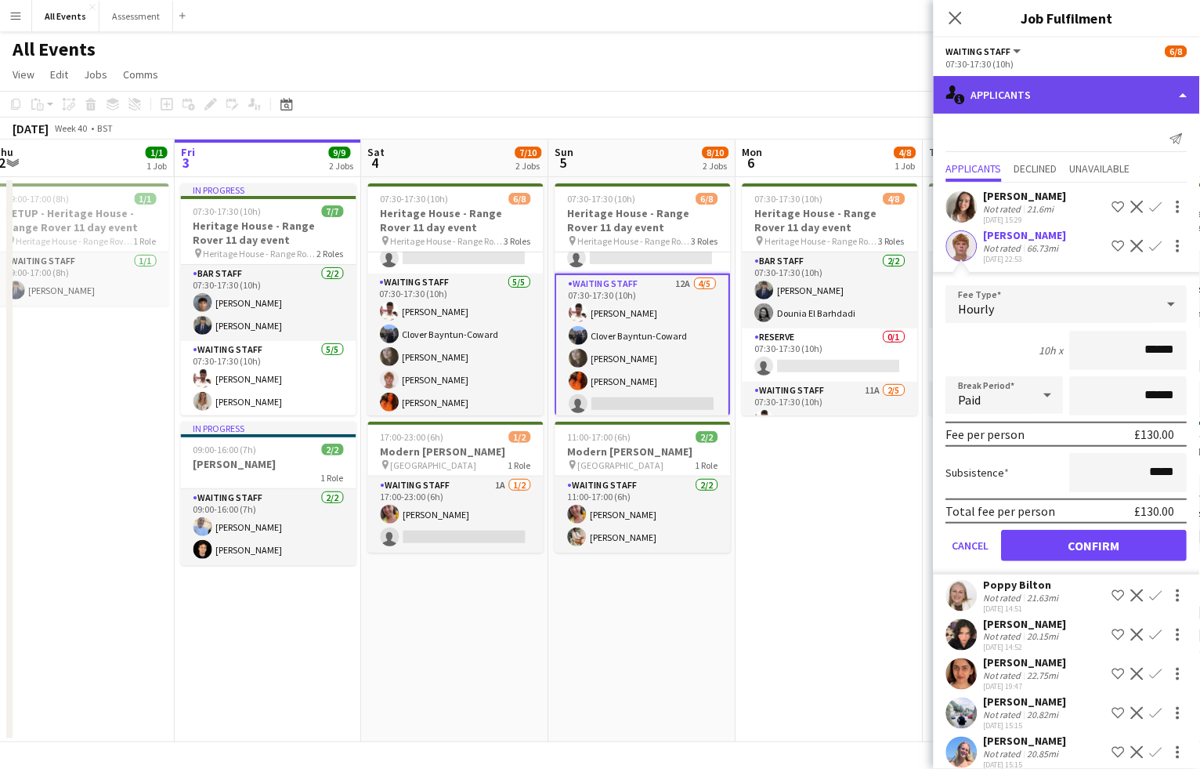
click at [1077, 103] on div "single-neutral-actions-information Applicants" at bounding box center [1067, 95] width 266 height 38
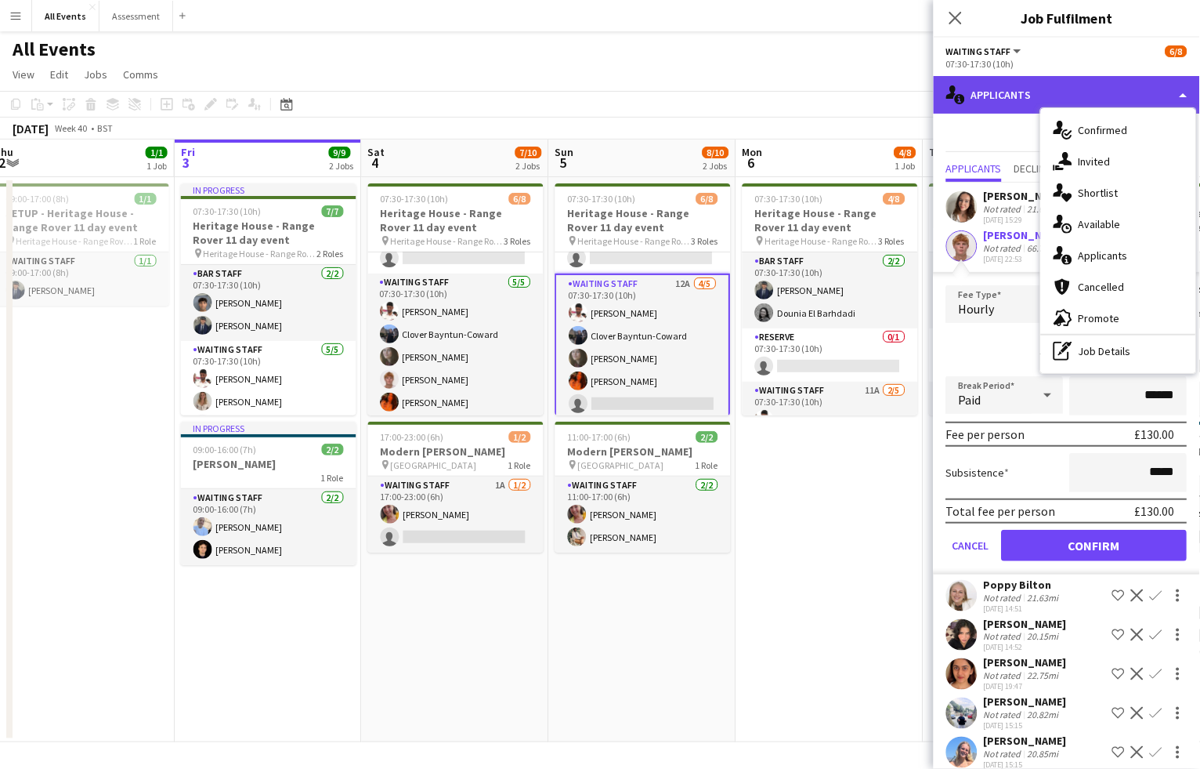
click at [1077, 103] on div "single-neutral-actions-information Applicants" at bounding box center [1067, 95] width 266 height 38
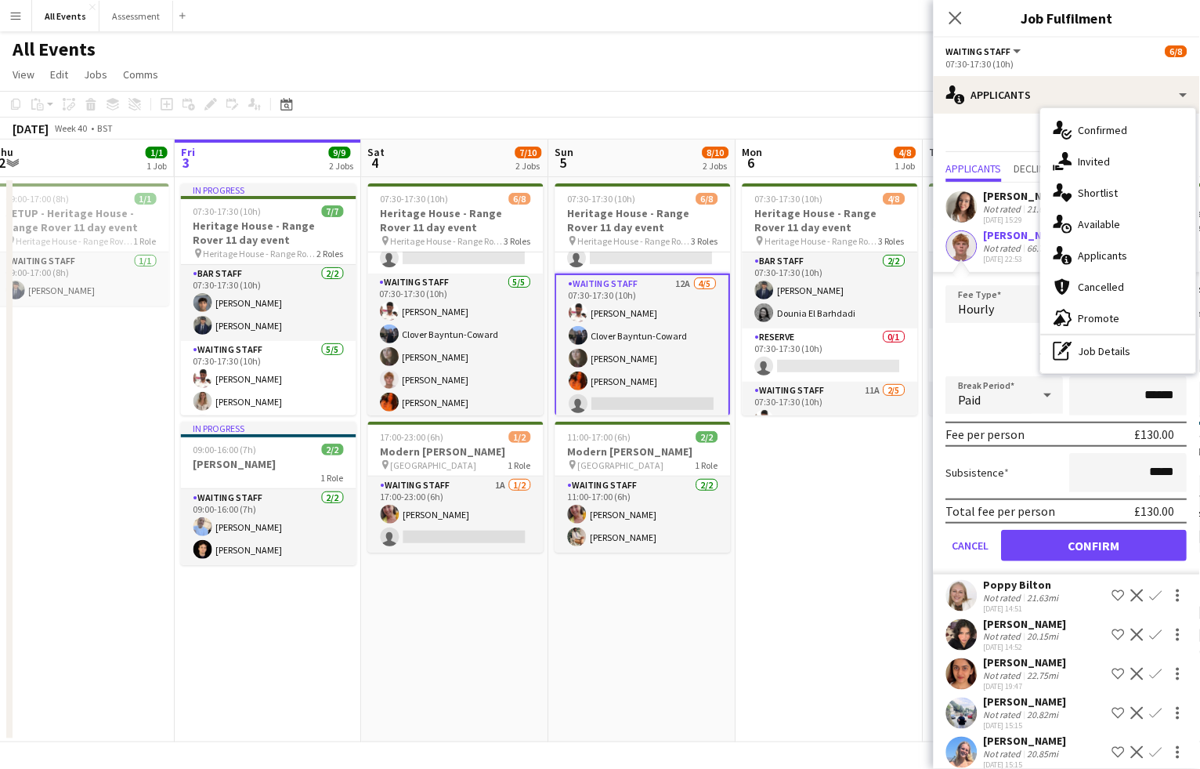
click at [1115, 250] on span "Applicants" at bounding box center [1103, 255] width 49 height 14
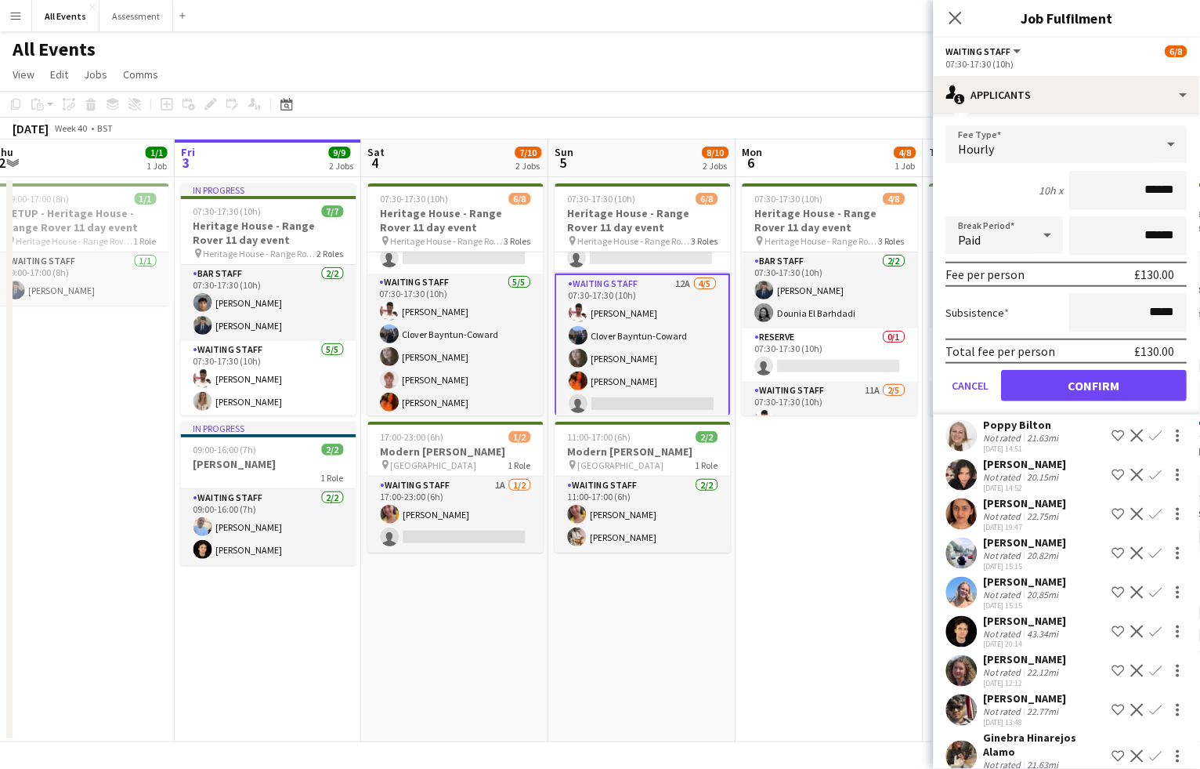
click at [1156, 429] on app-icon "Confirm" at bounding box center [1156, 435] width 13 height 13
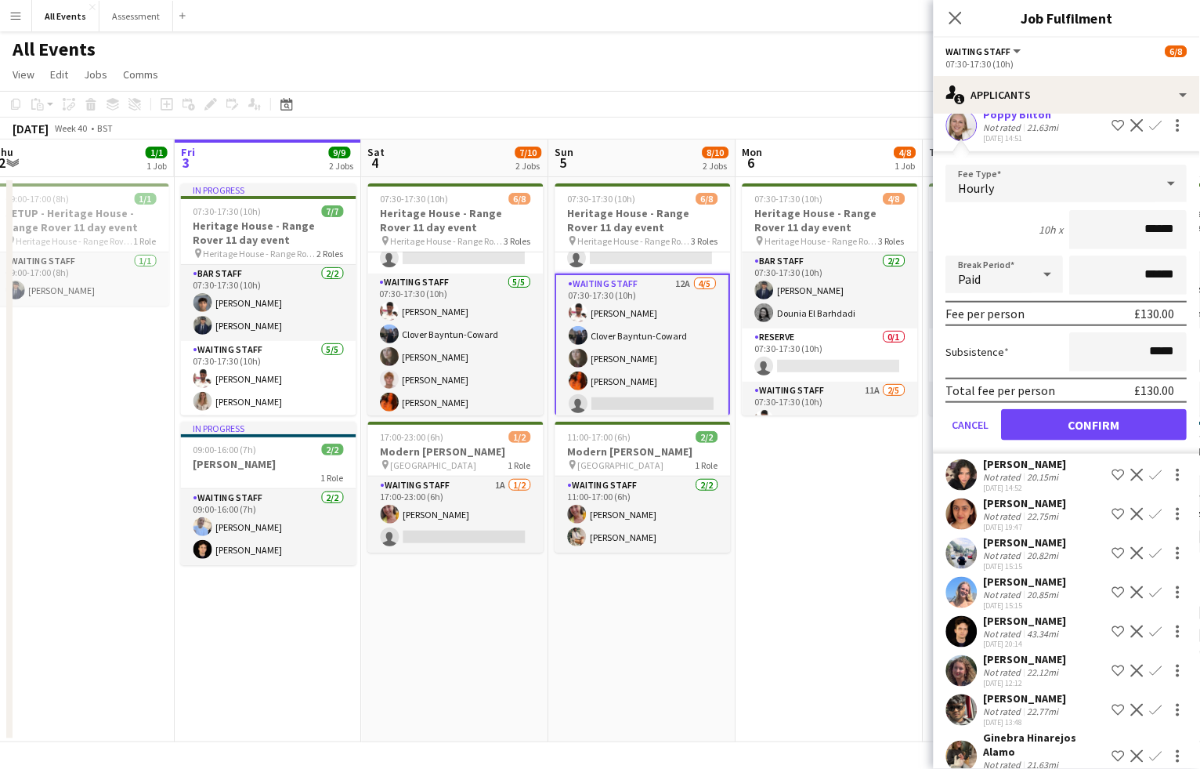
click at [1124, 422] on button "Confirm" at bounding box center [1095, 424] width 186 height 31
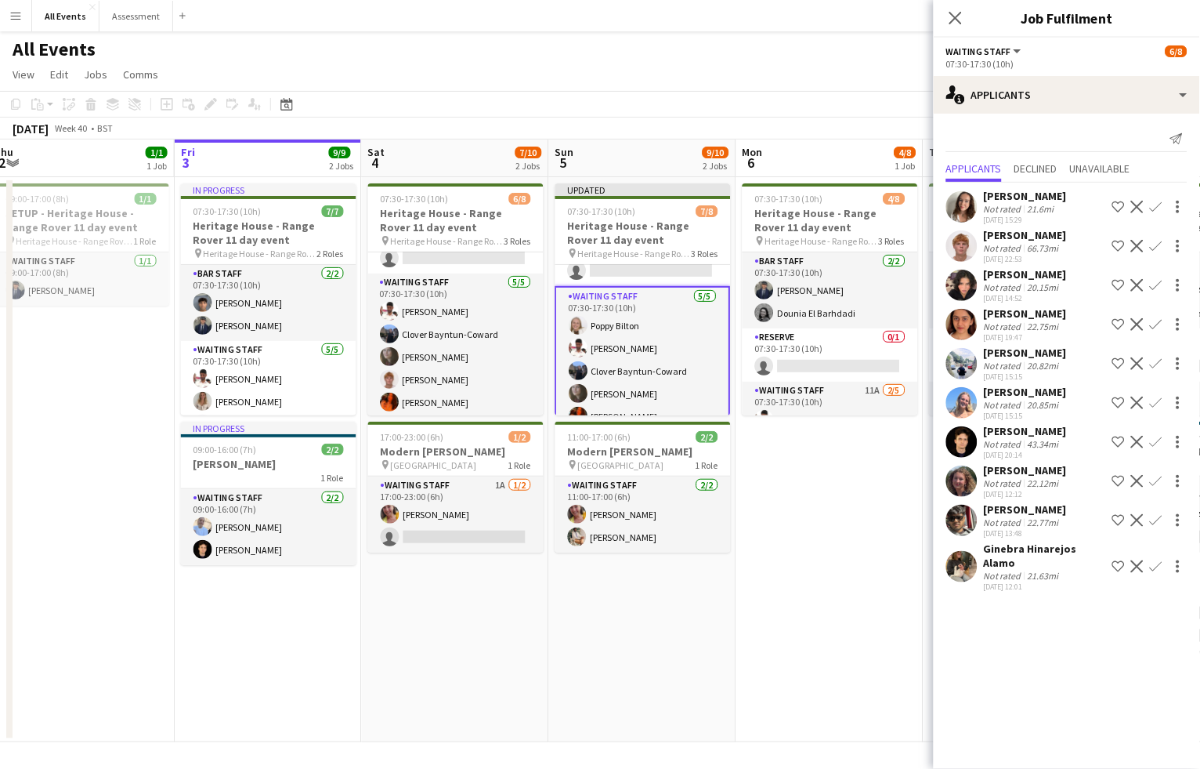
click at [822, 597] on app-date-cell "07:30-17:30 (10h) 4/8 Heritage House - Range Rover 11 day event pin Heritage Ho…" at bounding box center [829, 459] width 187 height 565
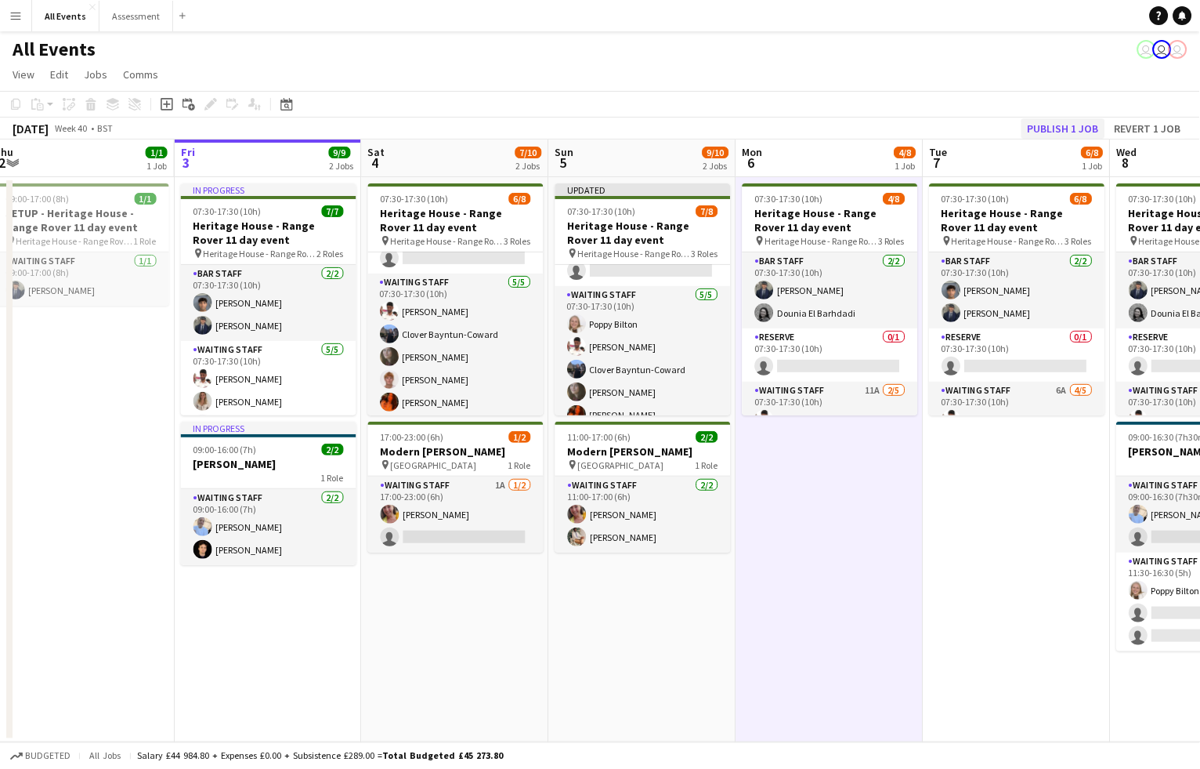
click at [1065, 125] on button "Publish 1 job" at bounding box center [1064, 128] width 84 height 20
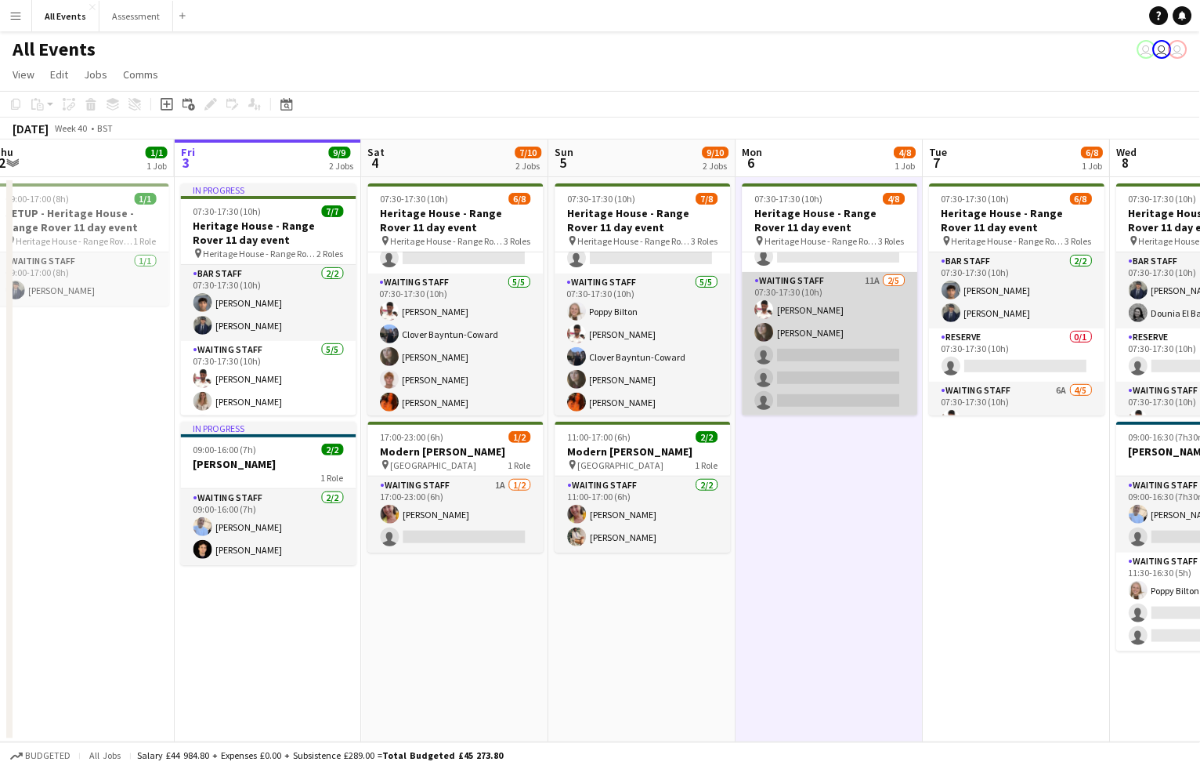
scroll to position [108, 0]
click at [798, 353] on app-card-role "Waiting Staff 11A [DATE] 07:30-17:30 (10h) [PERSON_NAME] [PERSON_NAME] single-n…" at bounding box center [831, 345] width 176 height 144
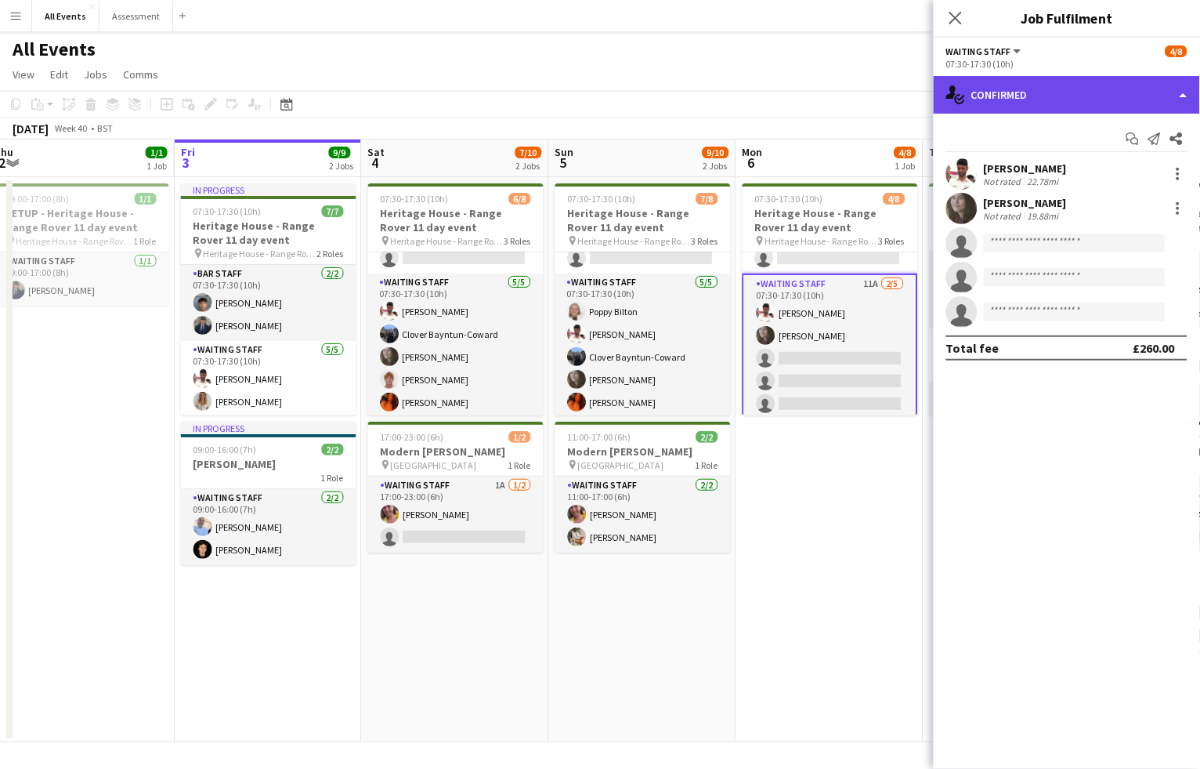
click at [1071, 89] on div "single-neutral-actions-check-2 Confirmed" at bounding box center [1067, 95] width 266 height 38
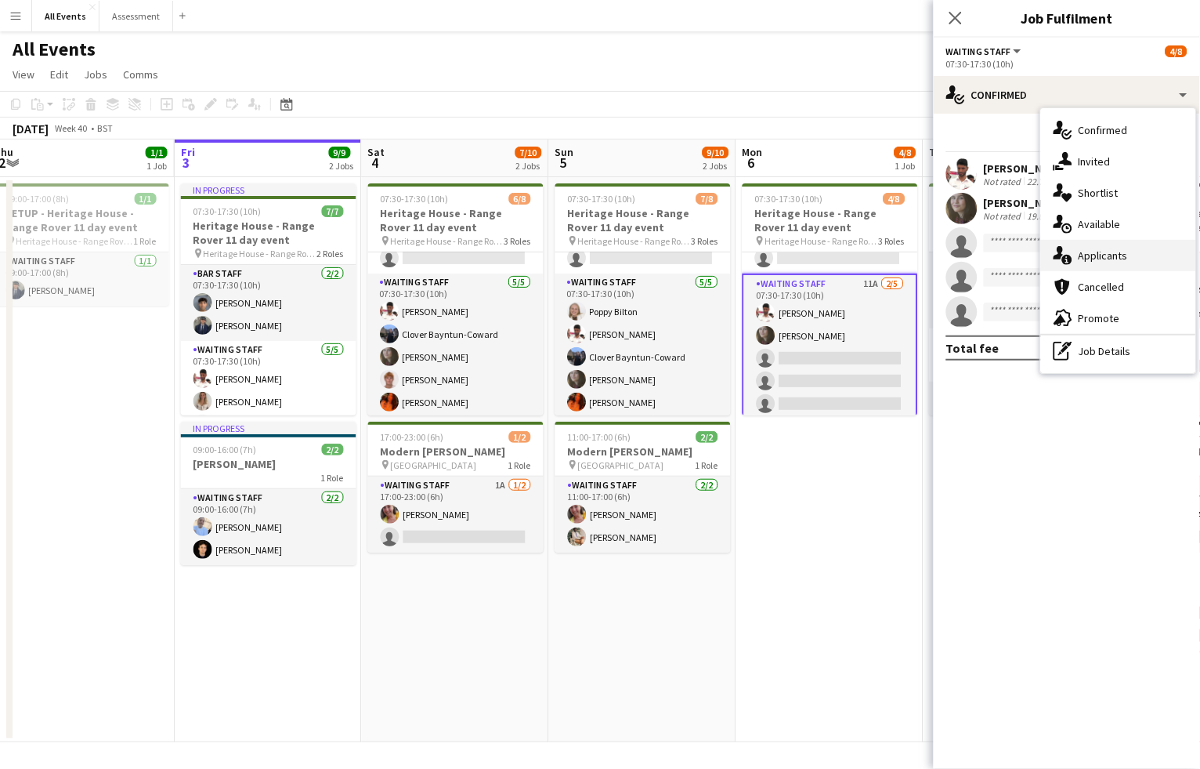
click at [1098, 252] on span "Applicants" at bounding box center [1103, 255] width 49 height 14
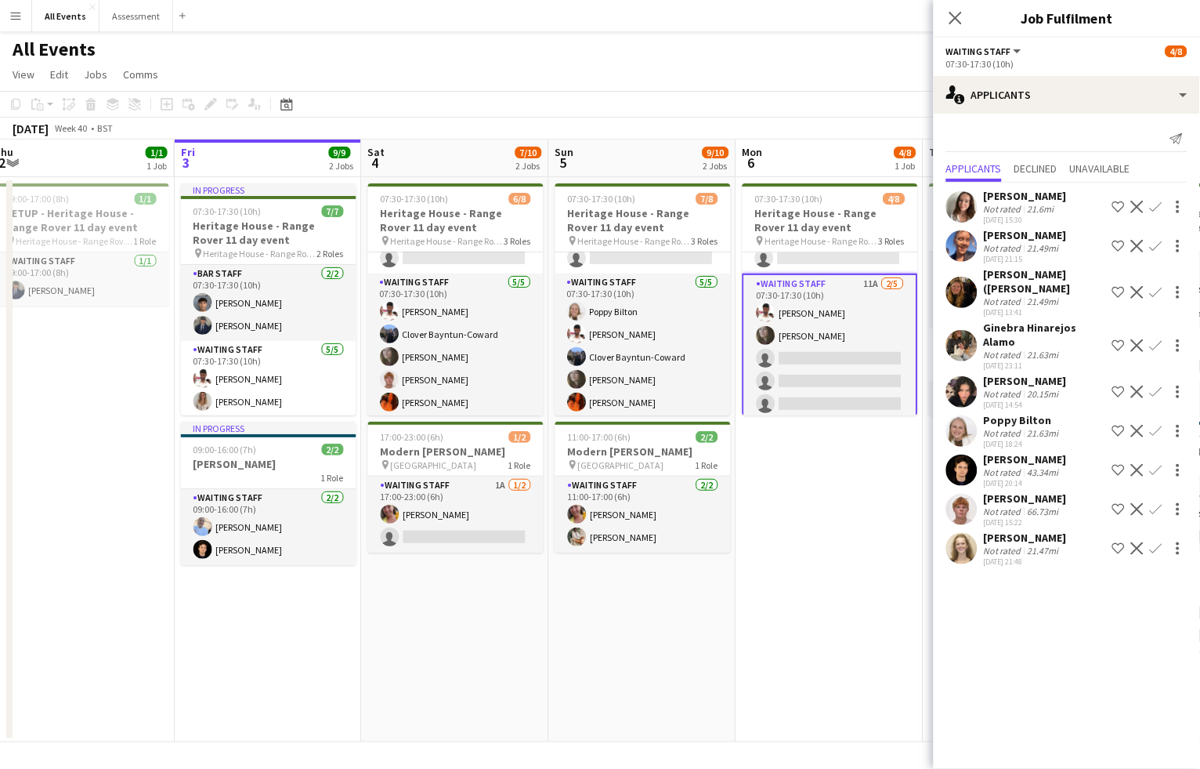
click at [808, 466] on app-date-cell "07:30-17:30 (10h) 4/8 Heritage House - Range Rover 11 day event pin Heritage Ho…" at bounding box center [829, 459] width 187 height 565
